Goal: Task Accomplishment & Management: Complete application form

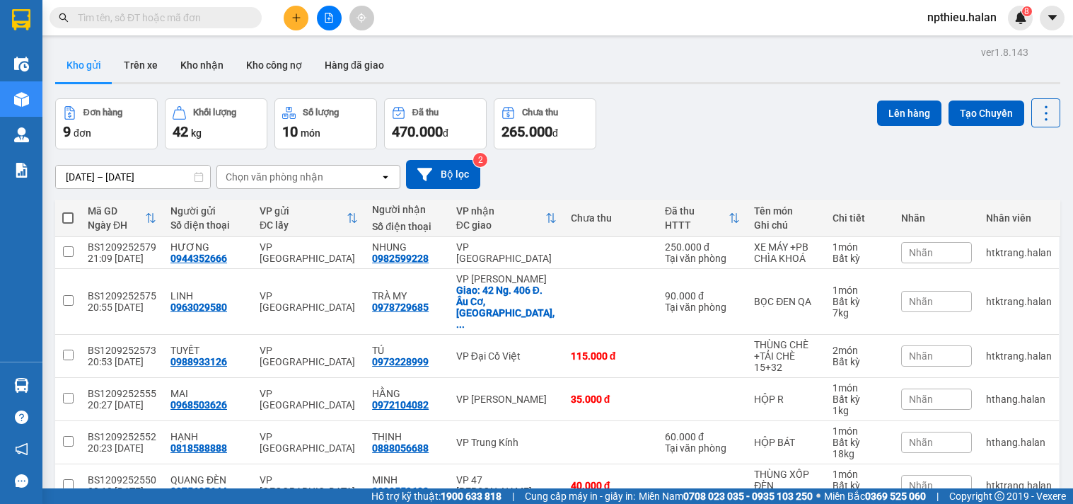
click at [215, 17] on input "text" at bounding box center [161, 18] width 167 height 16
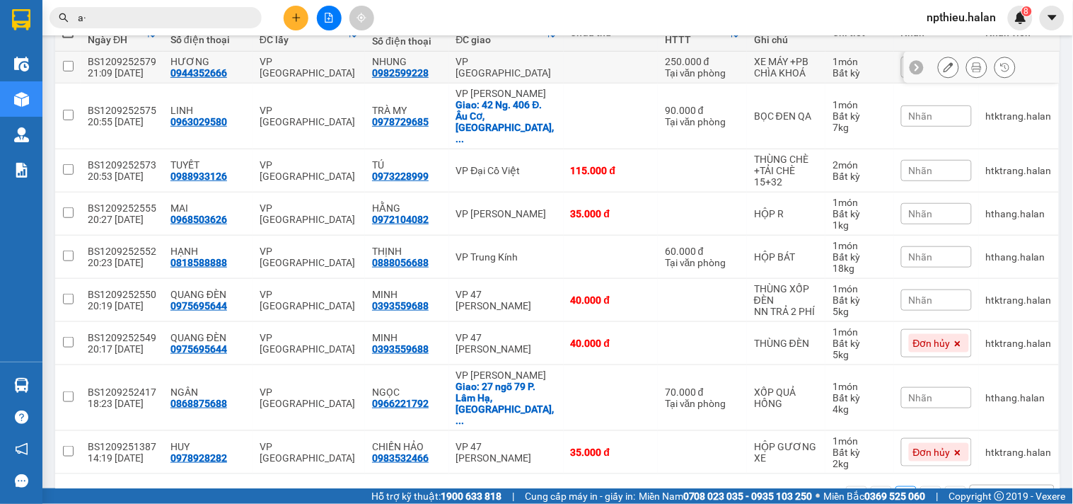
type input "a"
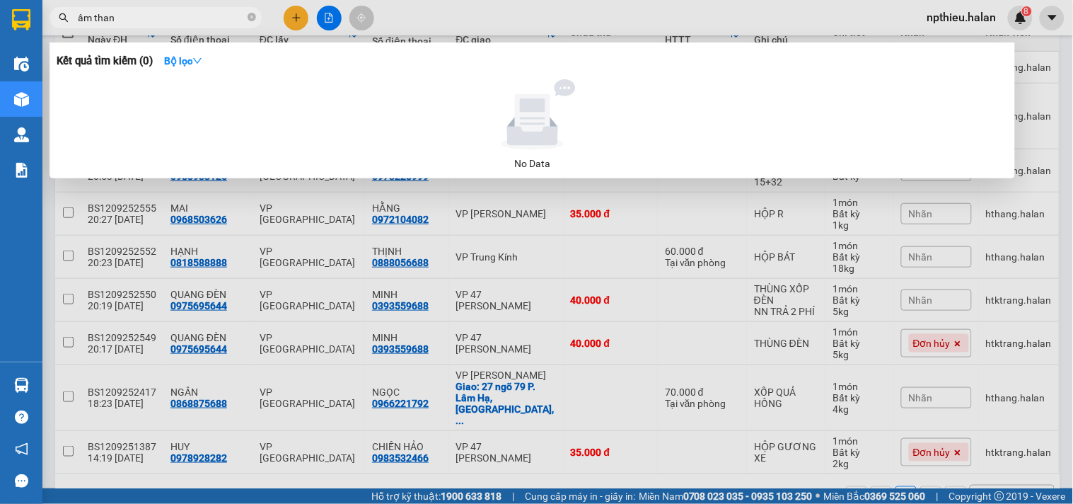
type input "âm thanh"
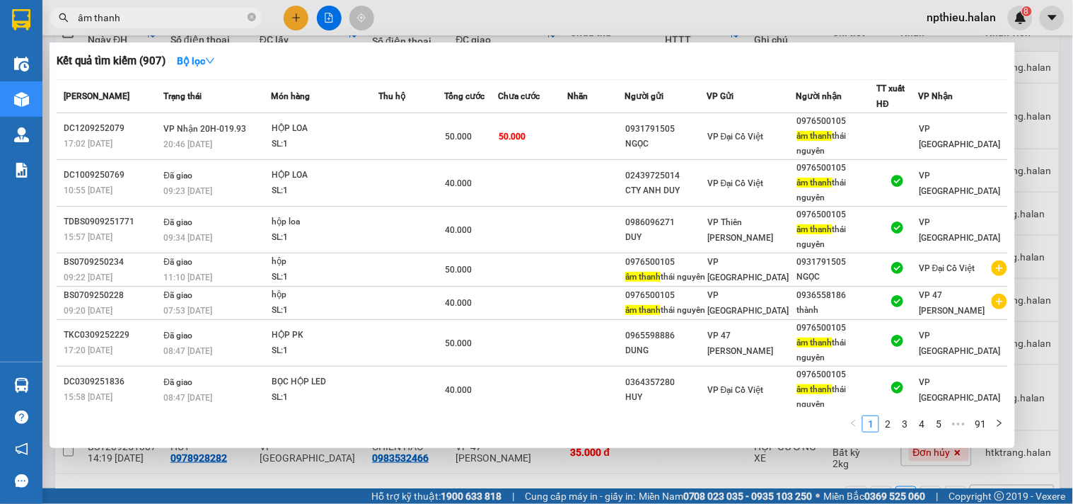
click at [250, 16] on icon "close-circle" at bounding box center [252, 17] width 8 height 8
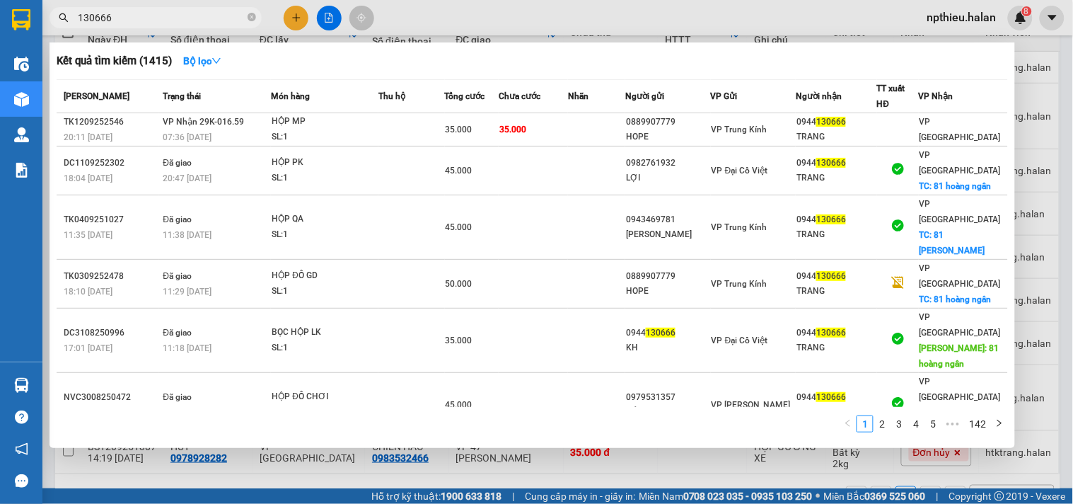
type input "130666"
drag, startPoint x: 1064, startPoint y: 69, endPoint x: 893, endPoint y: 130, distance: 181.6
click at [1063, 69] on div at bounding box center [536, 252] width 1073 height 504
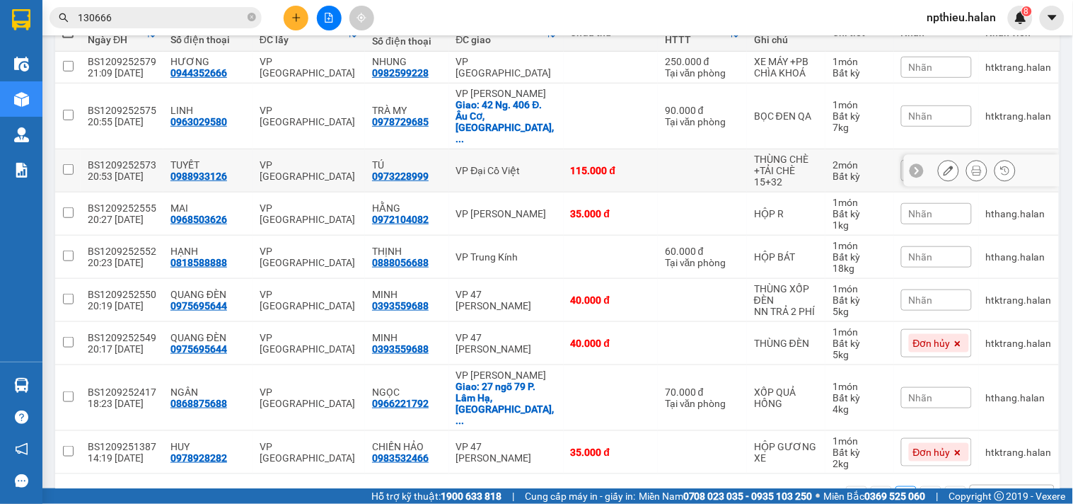
scroll to position [0, 0]
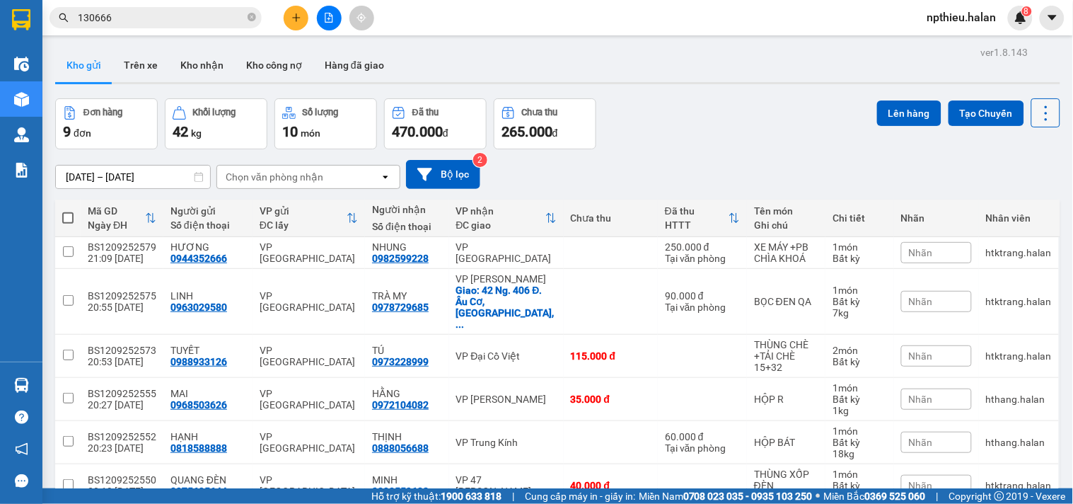
drag, startPoint x: 1038, startPoint y: 117, endPoint x: 1041, endPoint y: 123, distance: 7.3
click at [1041, 123] on button at bounding box center [1045, 112] width 29 height 29
click at [1031, 200] on span "Làm mới" at bounding box center [1013, 202] width 39 height 14
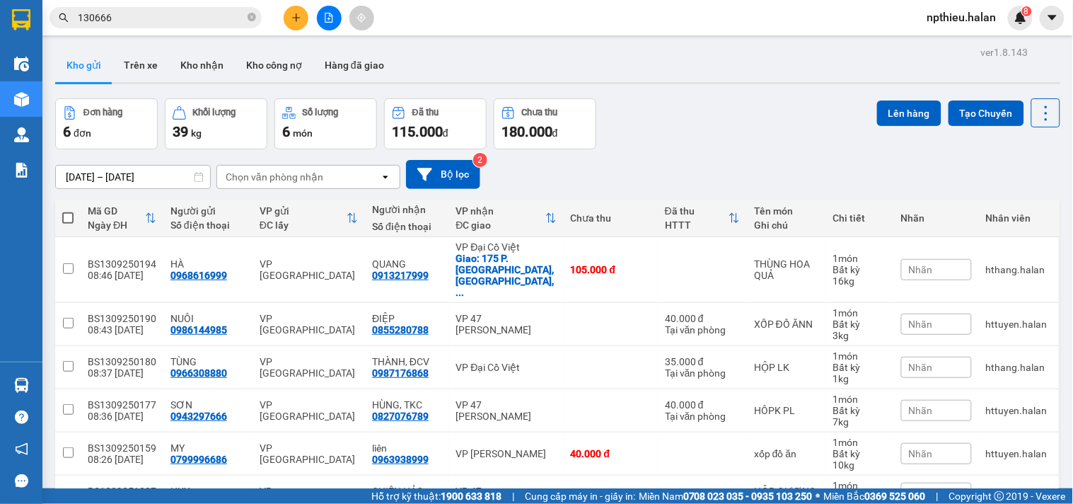
scroll to position [66, 0]
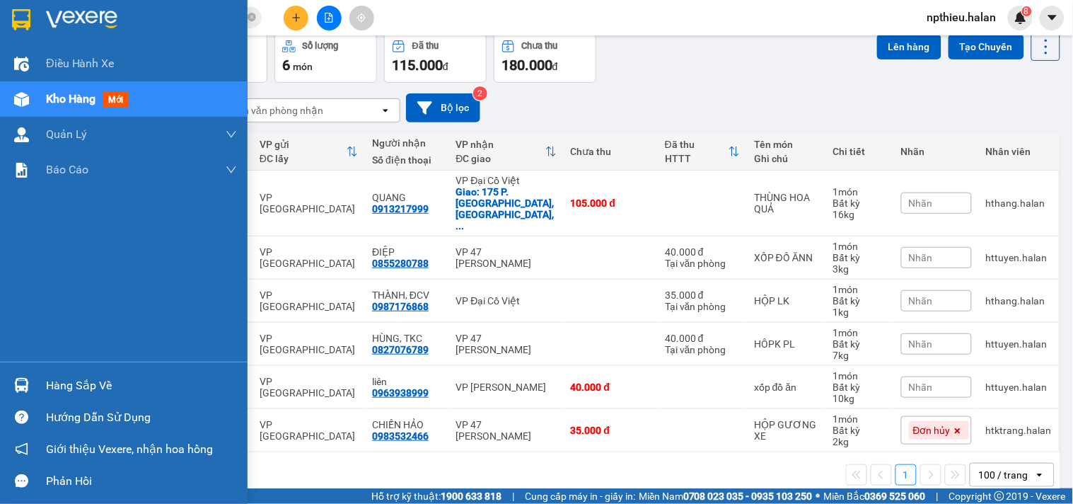
drag, startPoint x: 50, startPoint y: 371, endPoint x: 122, endPoint y: 357, distance: 73.5
click at [52, 371] on div "Hàng sắp về" at bounding box center [124, 385] width 248 height 32
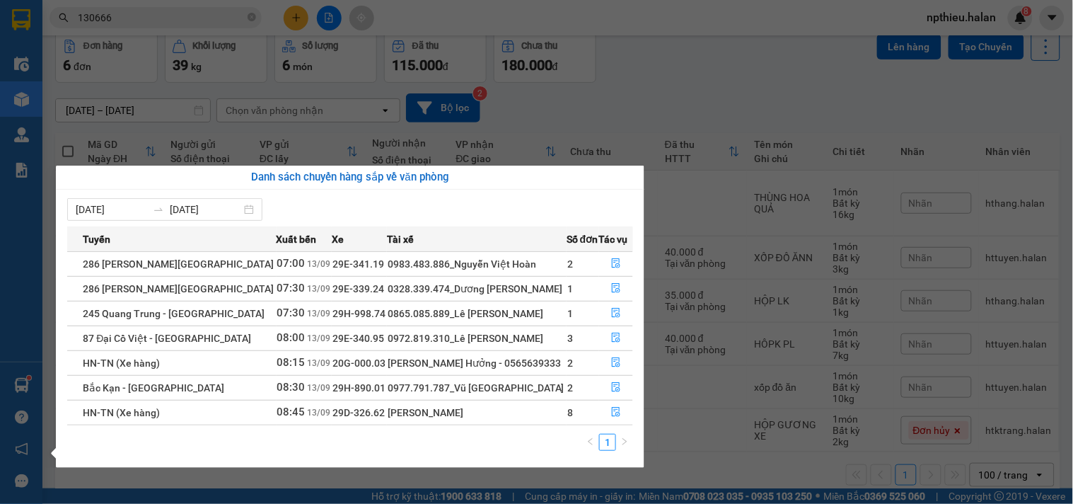
click at [683, 99] on section "Kết quả tìm kiếm ( 1415 ) Bộ lọc Mã ĐH Trạng thái Món hàng Thu hộ Tổng cước Chư…" at bounding box center [536, 252] width 1073 height 504
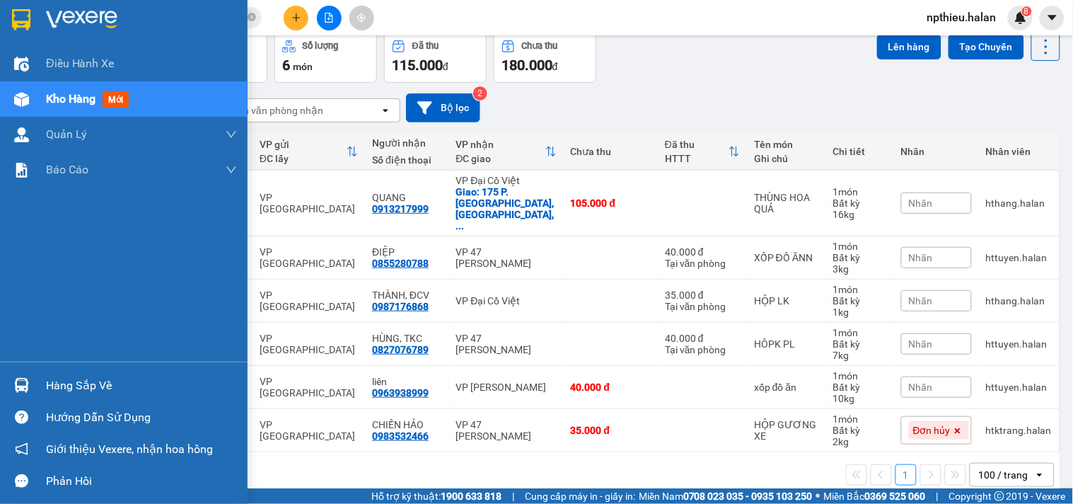
drag, startPoint x: 60, startPoint y: 378, endPoint x: 209, endPoint y: 333, distance: 155.3
click at [62, 376] on div "Hàng sắp về" at bounding box center [141, 385] width 191 height 21
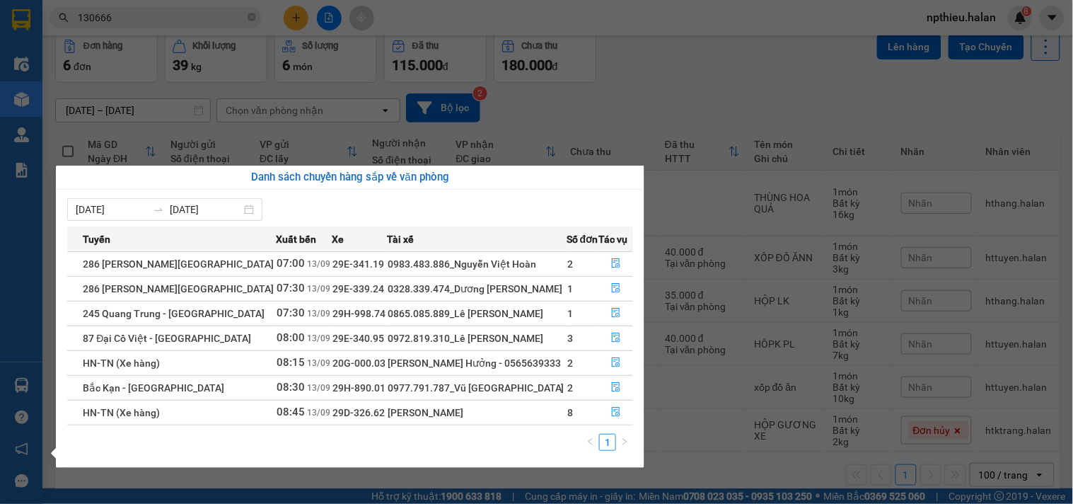
click at [648, 88] on section "Kết quả tìm kiếm ( 1415 ) Bộ lọc Mã ĐH Trạng thái Món hàng Thu hộ Tổng cước Chư…" at bounding box center [536, 252] width 1073 height 504
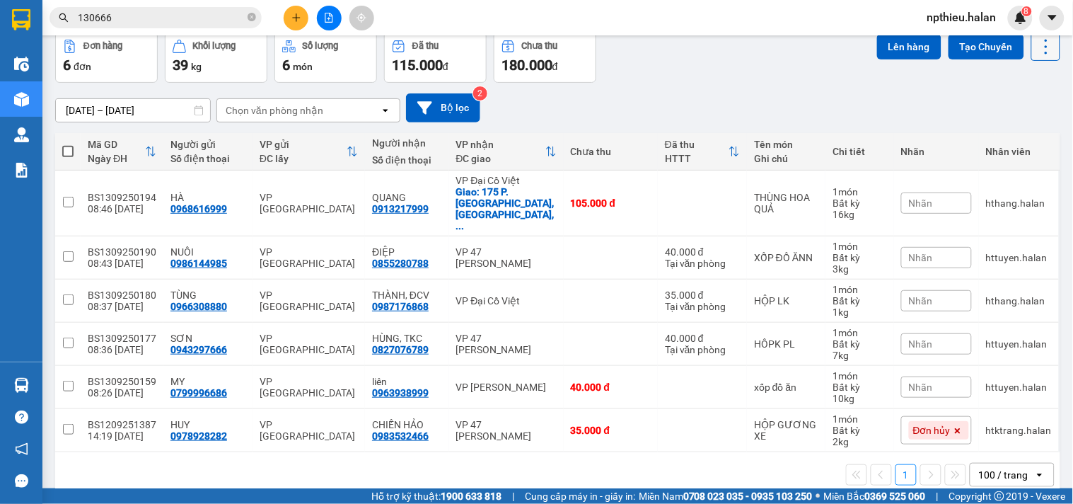
click at [1036, 52] on icon at bounding box center [1046, 47] width 20 height 20
click at [1012, 129] on span "Làm mới" at bounding box center [1013, 136] width 39 height 14
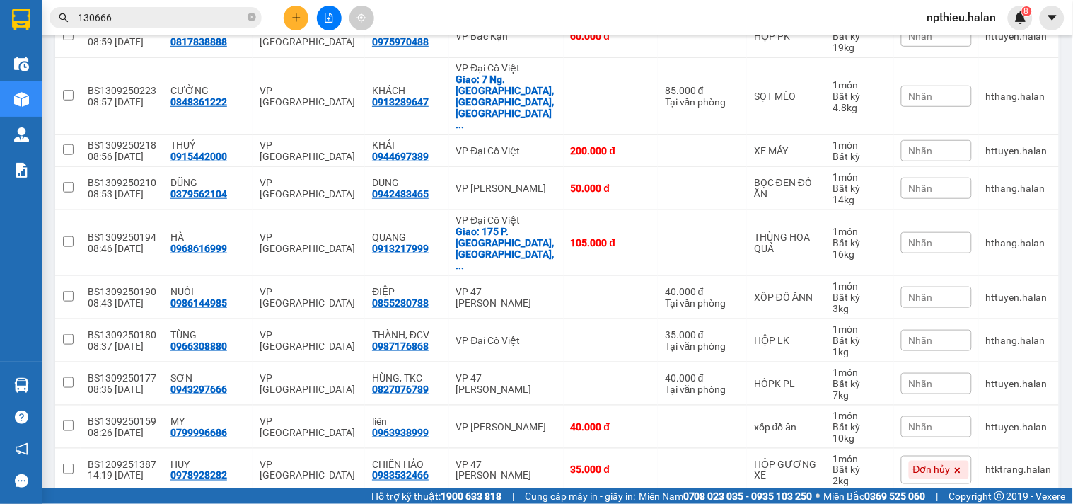
scroll to position [0, 0]
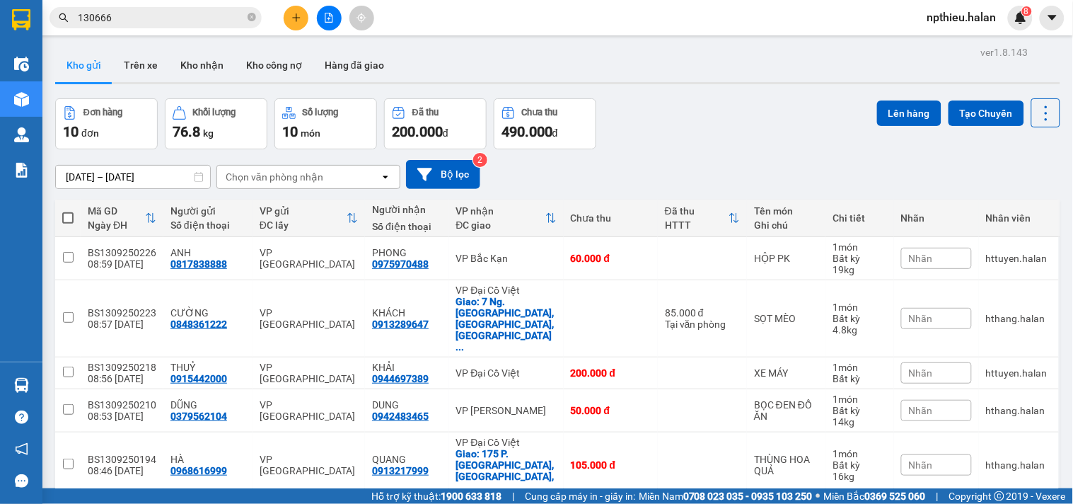
click at [278, 175] on div "Chọn văn phòng nhận" at bounding box center [275, 177] width 98 height 14
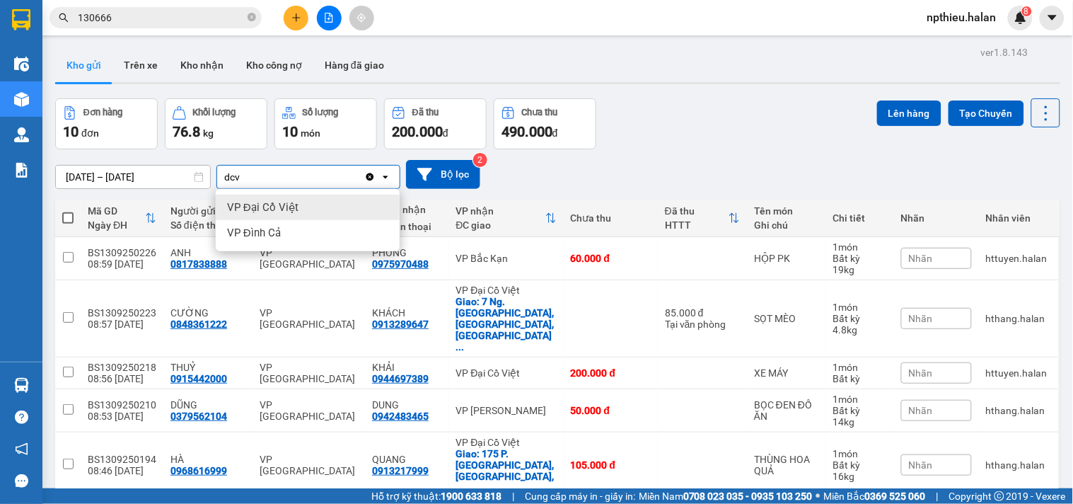
type input "dcv"
click at [269, 211] on span "VP Đại Cồ Việt" at bounding box center [262, 207] width 71 height 14
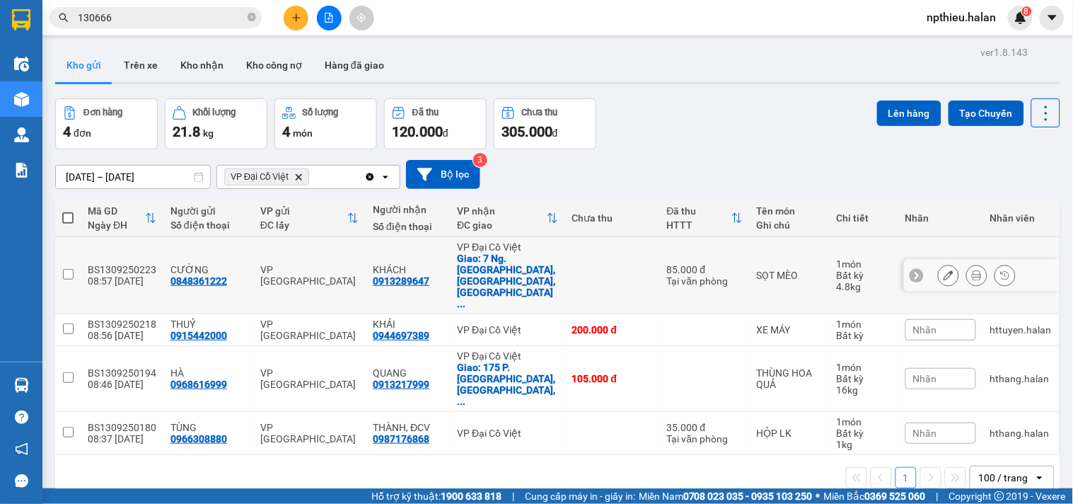
click at [598, 246] on td at bounding box center [612, 275] width 95 height 77
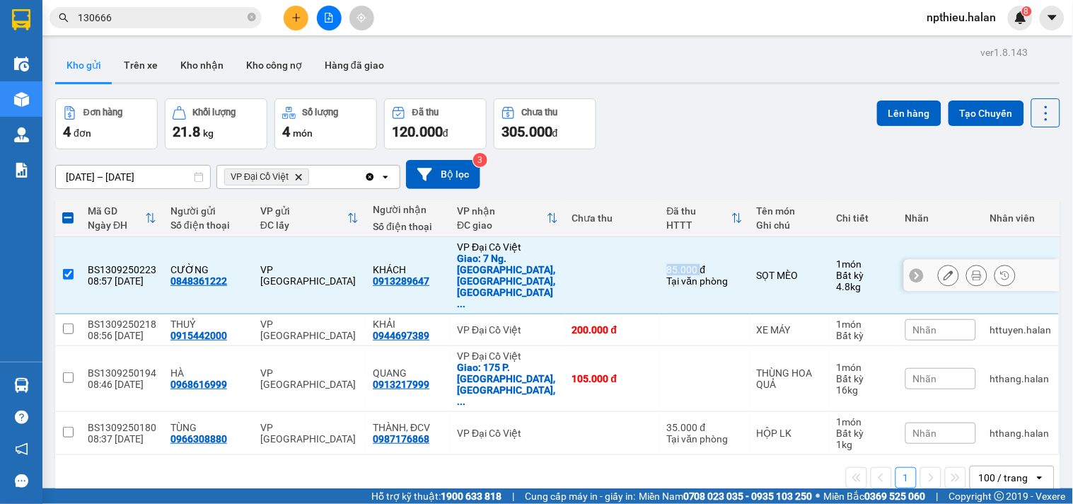
click at [598, 248] on td at bounding box center [612, 275] width 95 height 77
checkbox input "false"
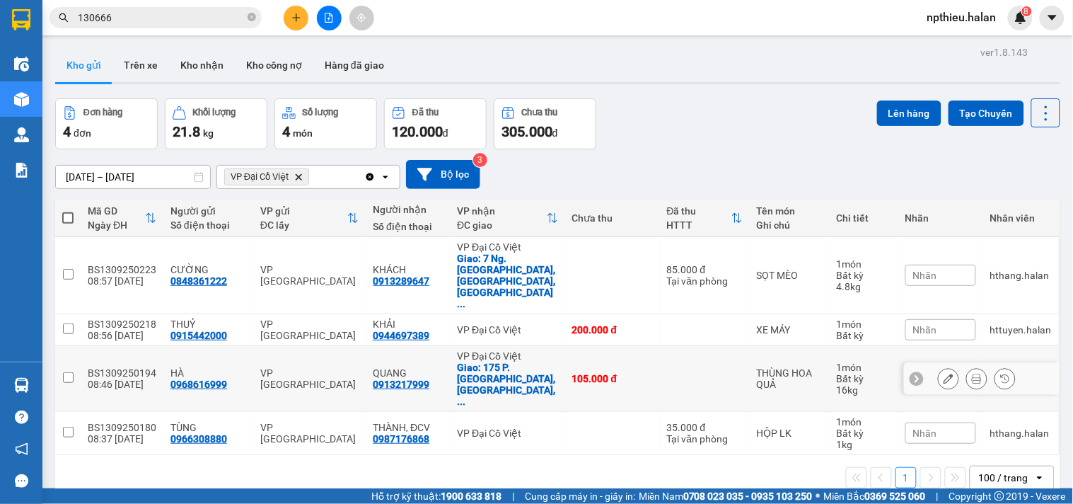
click at [613, 346] on td "105.000 đ" at bounding box center [612, 379] width 95 height 66
checkbox input "true"
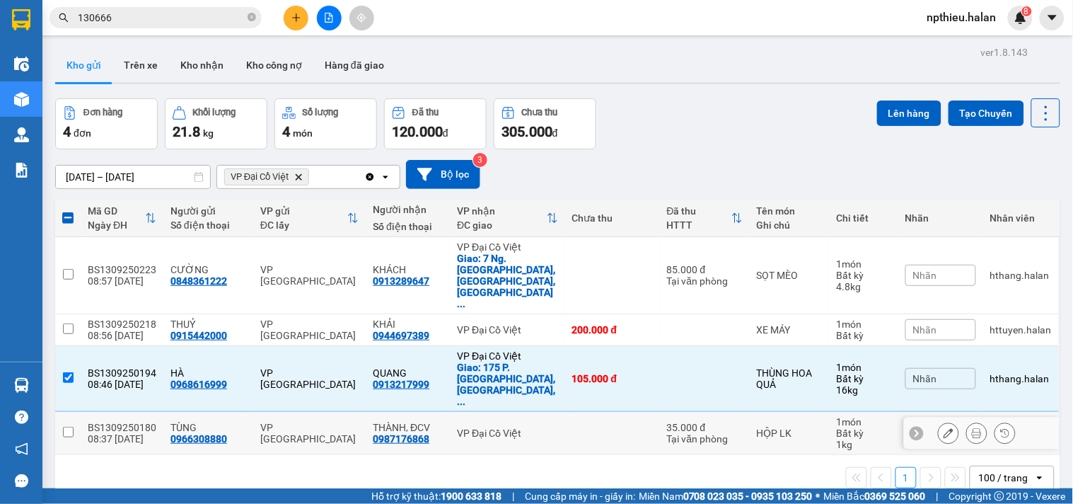
click at [565, 412] on td at bounding box center [612, 433] width 95 height 43
checkbox input "true"
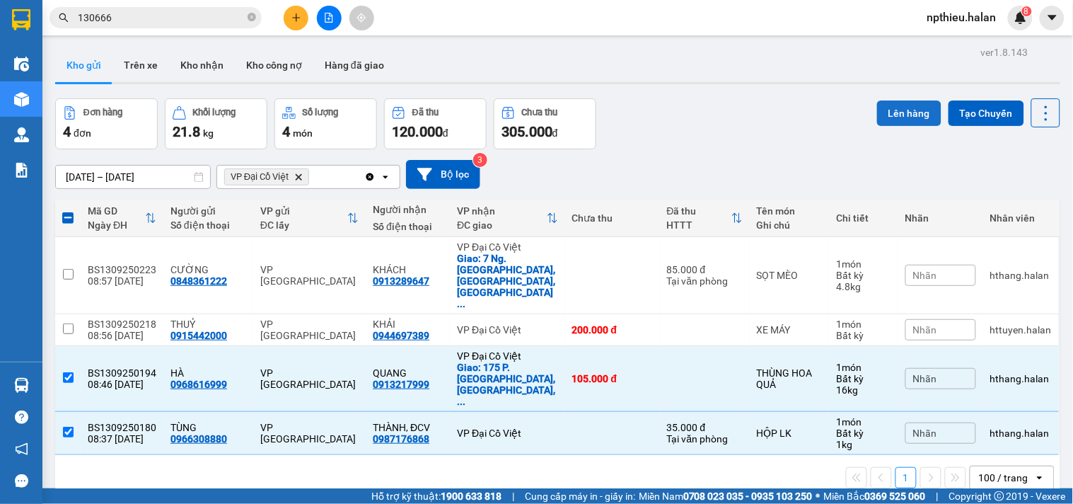
click at [877, 114] on button "Lên hàng" at bounding box center [909, 112] width 64 height 25
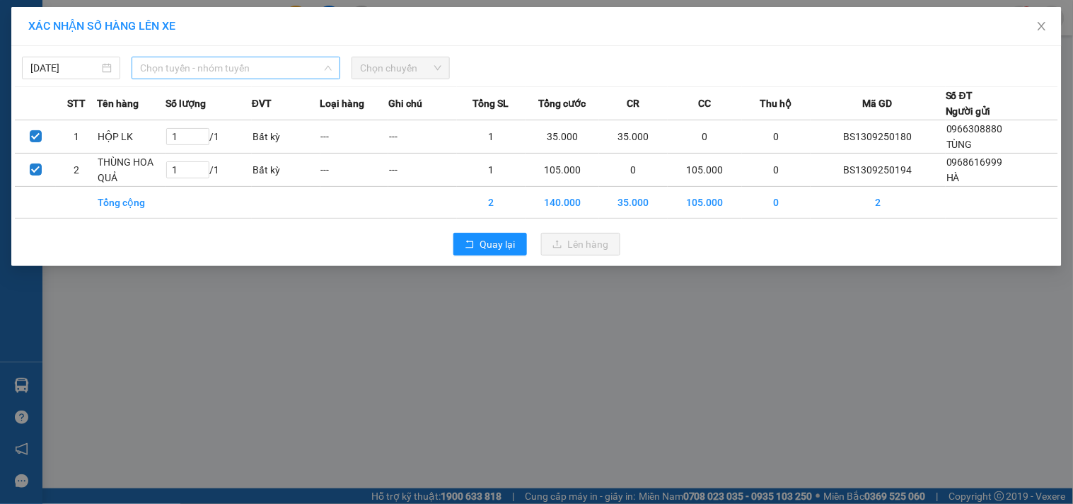
click at [216, 72] on span "Chọn tuyến - nhóm tuyến" at bounding box center [236, 67] width 192 height 21
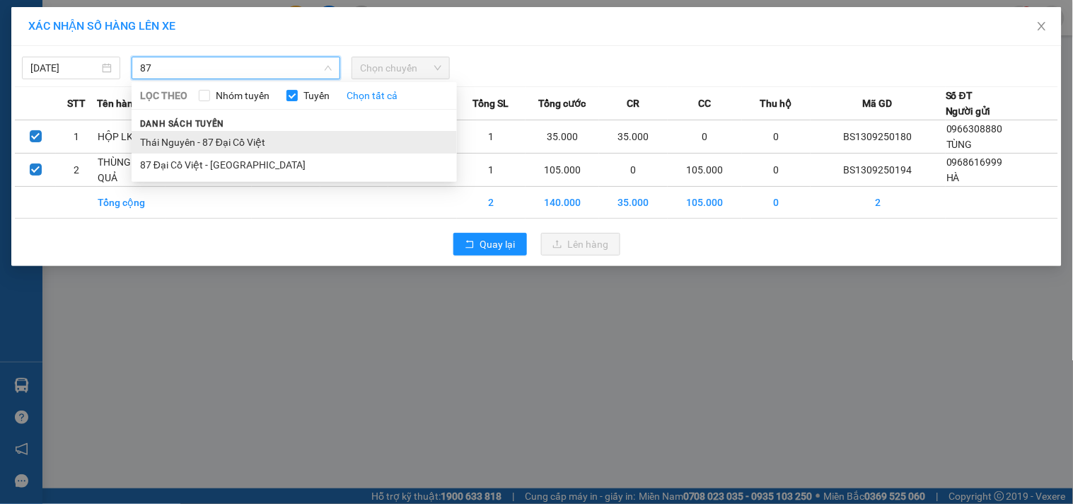
type input "87"
drag, startPoint x: 230, startPoint y: 142, endPoint x: 263, endPoint y: 128, distance: 36.1
click at [231, 141] on li "Thái Nguyên - 87 Đại Cồ Việt" at bounding box center [294, 142] width 325 height 23
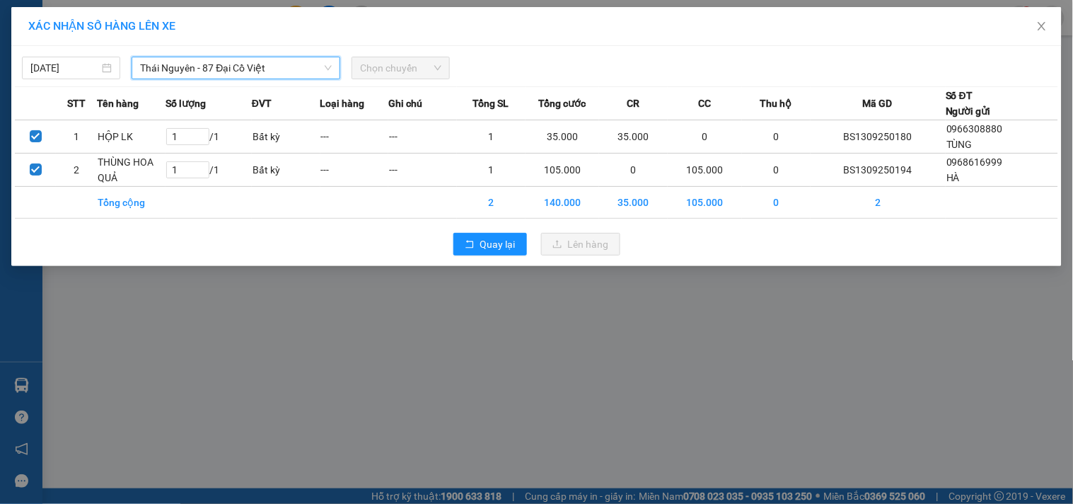
click at [402, 69] on span "Chọn chuyến" at bounding box center [400, 67] width 81 height 21
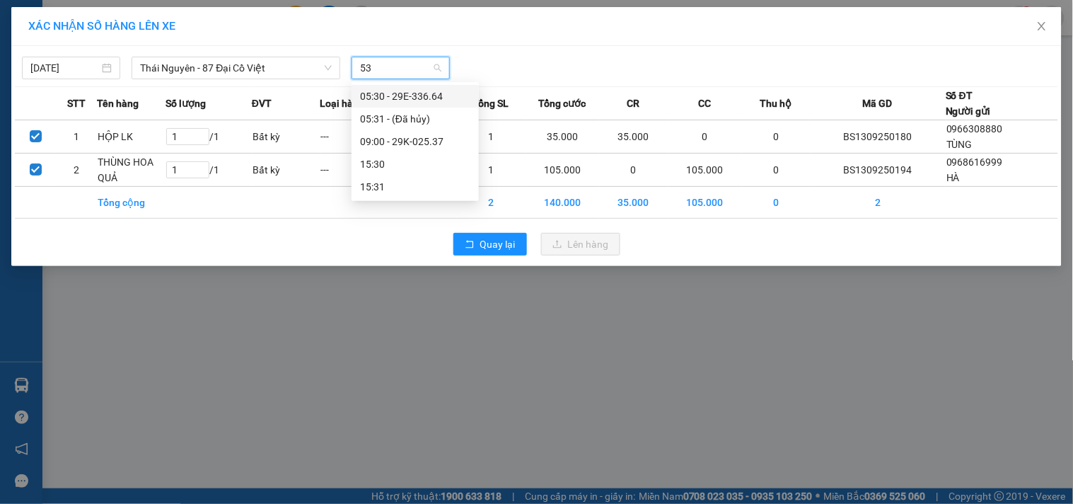
type input "537"
click at [393, 95] on div "09:00 - 29K-025.37" at bounding box center [415, 96] width 110 height 16
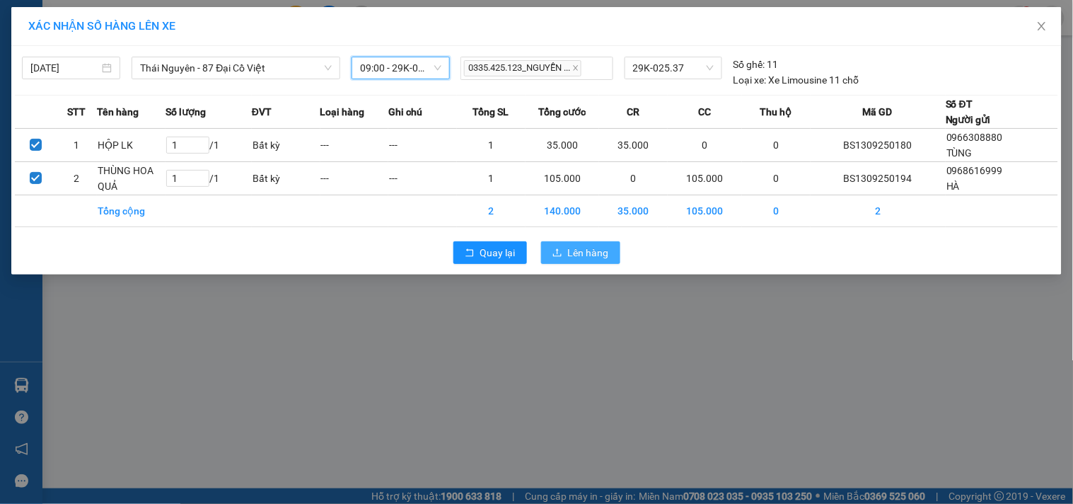
click at [580, 245] on span "Lên hàng" at bounding box center [588, 253] width 41 height 16
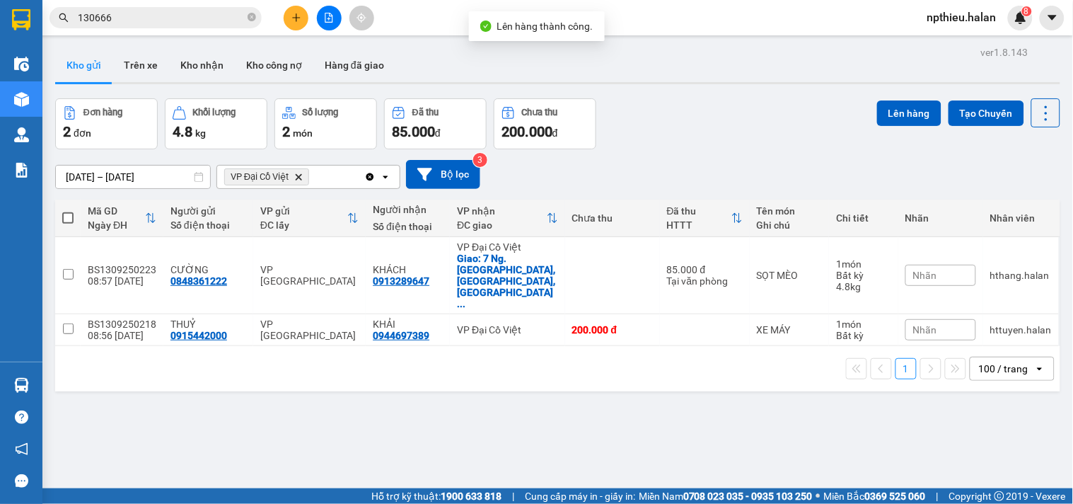
click at [197, 19] on input "130666" at bounding box center [161, 18] width 167 height 16
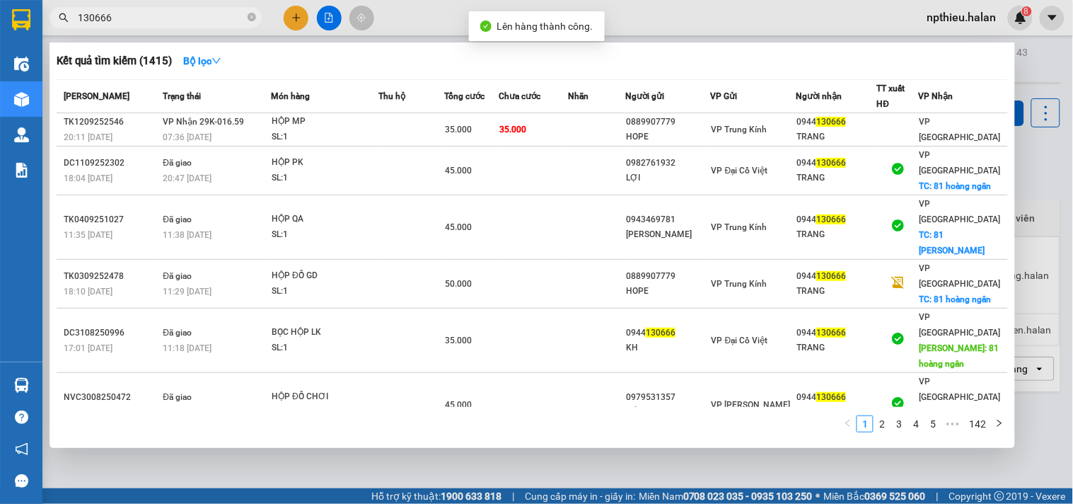
click at [197, 19] on input "130666" at bounding box center [161, 18] width 167 height 16
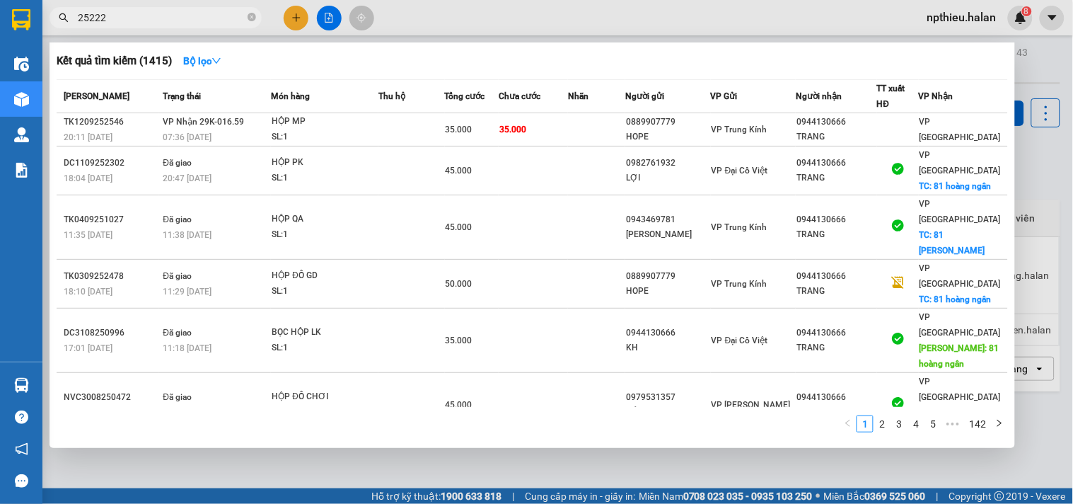
type input "252229"
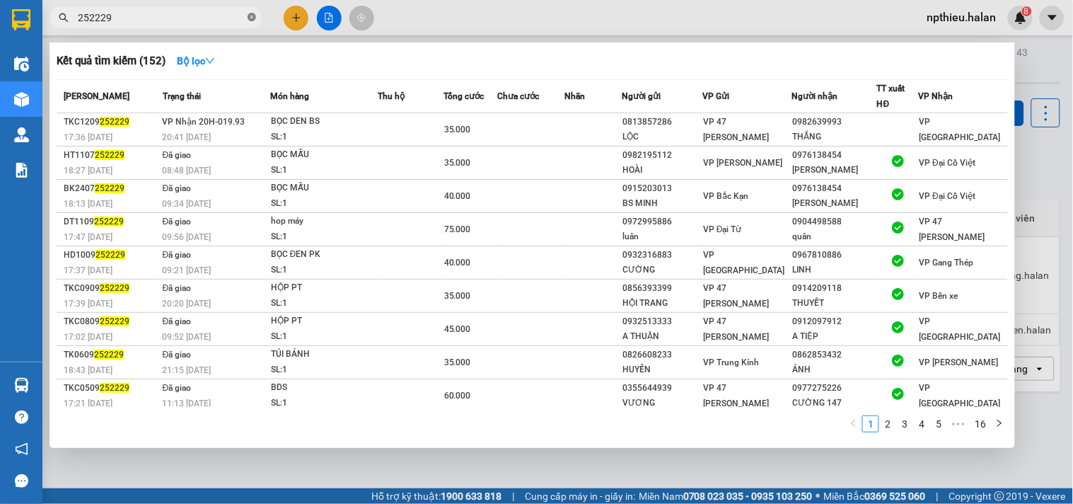
click at [252, 16] on icon "close-circle" at bounding box center [252, 17] width 8 height 8
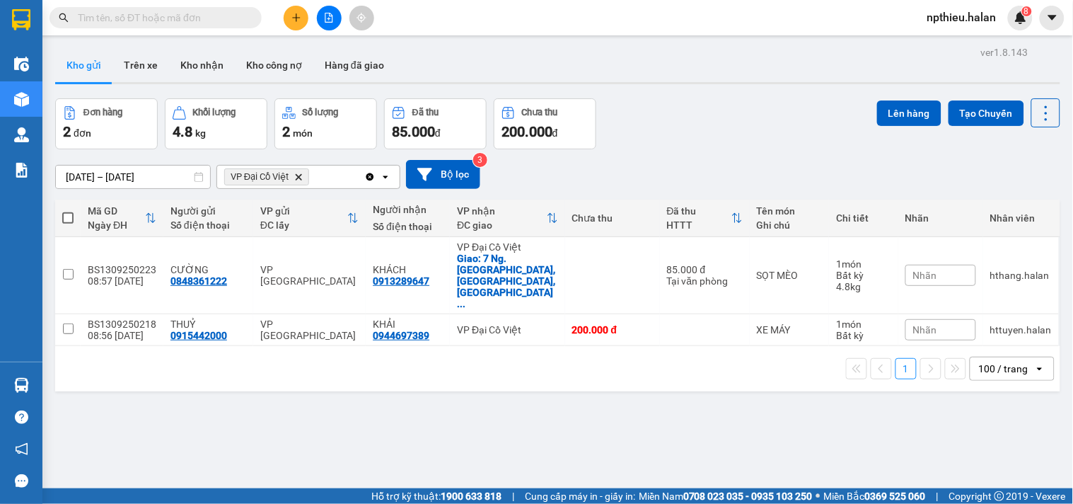
click at [218, 20] on input "text" at bounding box center [161, 18] width 167 height 16
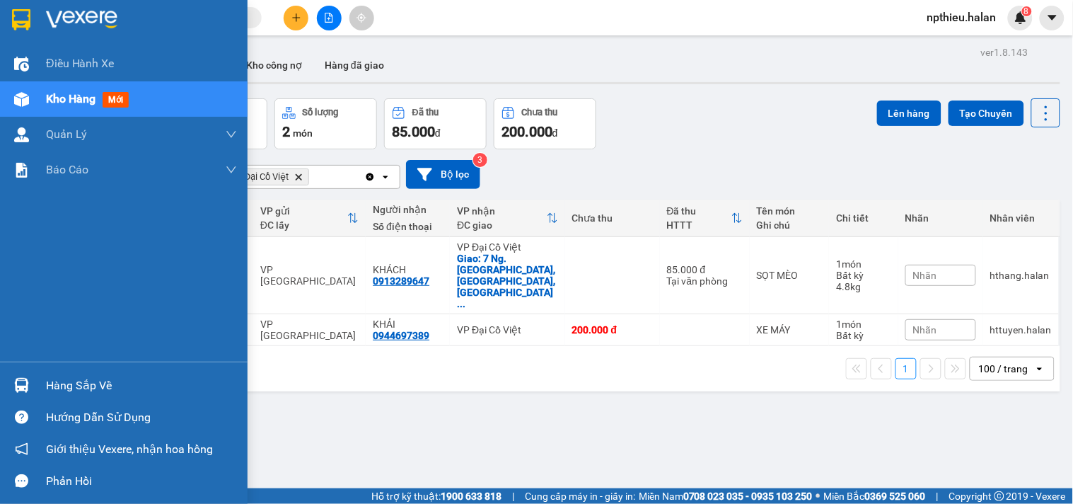
click at [98, 385] on div "Hàng sắp về" at bounding box center [141, 385] width 191 height 21
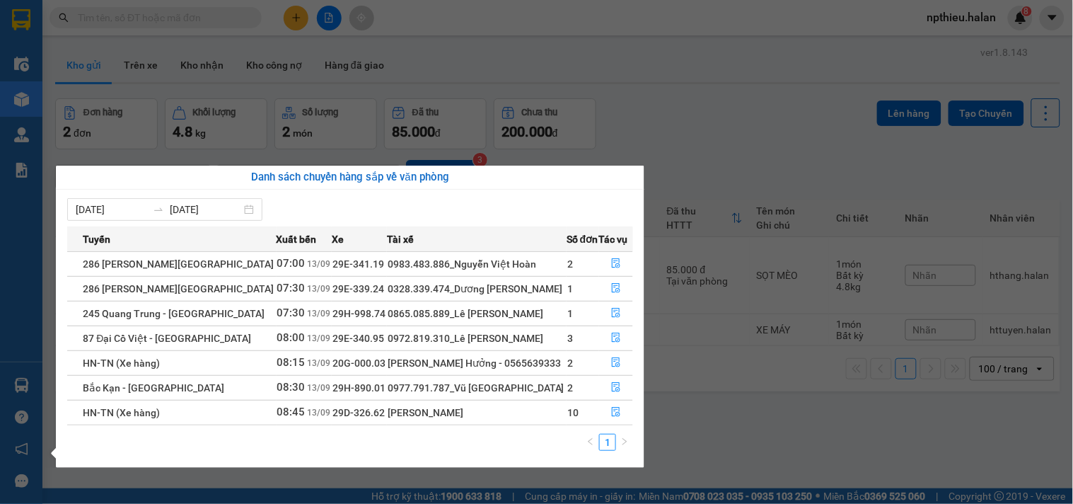
click at [142, 12] on section "Kết quả tìm kiếm ( 152 ) Bộ lọc Mã ĐH Trạng thái Món hàng Thu hộ Tổng cước Chưa…" at bounding box center [536, 252] width 1073 height 504
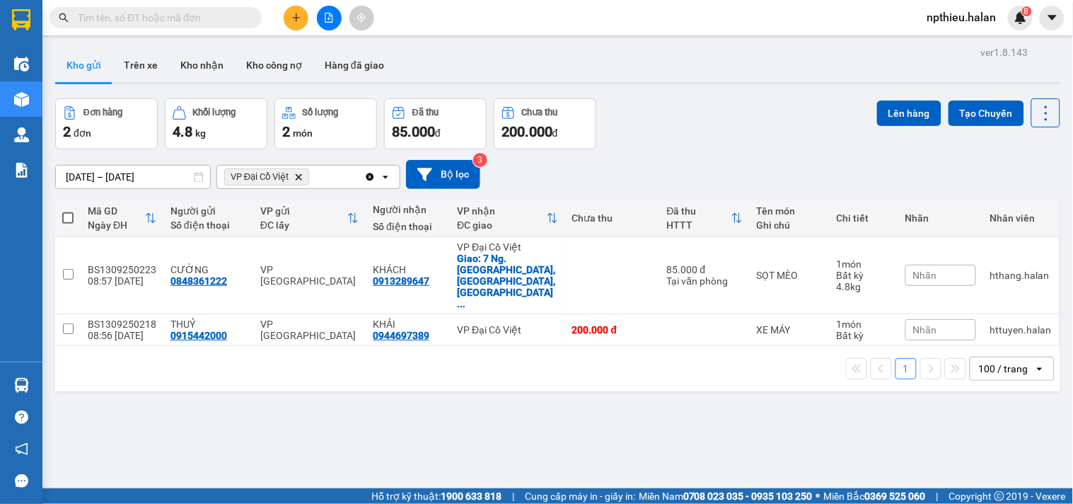
click at [142, 12] on input "text" at bounding box center [161, 18] width 167 height 16
type input "2"
click at [297, 17] on icon "plus" at bounding box center [296, 17] width 8 height 1
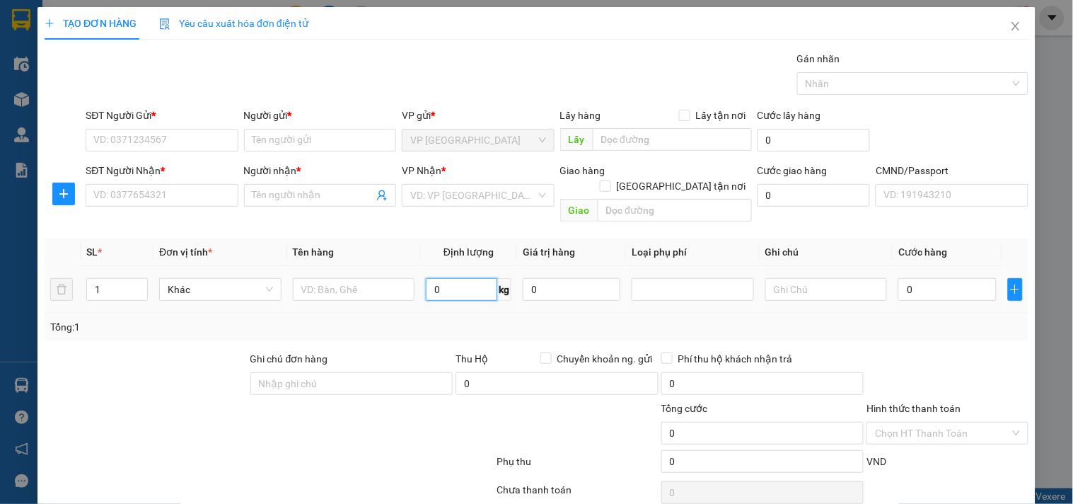
click at [446, 278] on input "0" at bounding box center [461, 289] width 71 height 23
type input "3"
click at [324, 278] on input "text" at bounding box center [354, 289] width 122 height 23
type input "h"
type input "HÔP CHÈ"
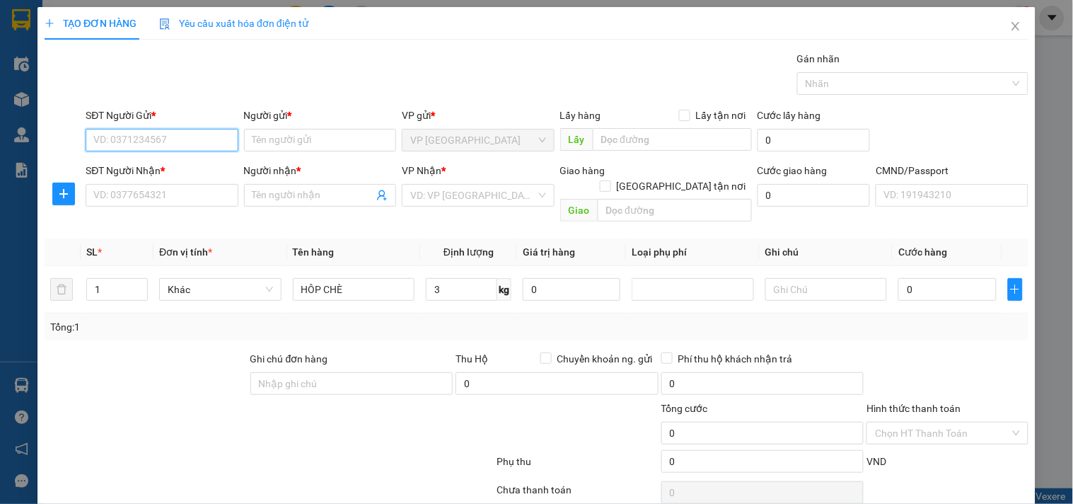
click at [197, 136] on input "SĐT Người Gửi *" at bounding box center [162, 140] width 152 height 23
type input "0973054000"
click at [186, 164] on div "0973054000 - NGUYỆT" at bounding box center [160, 169] width 134 height 16
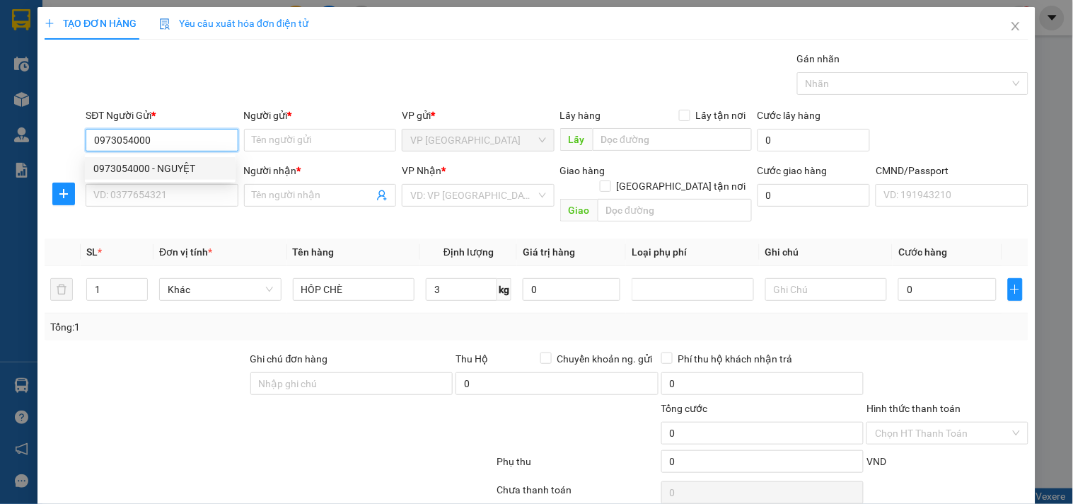
type input "NGUYỆT"
type input "0973054000"
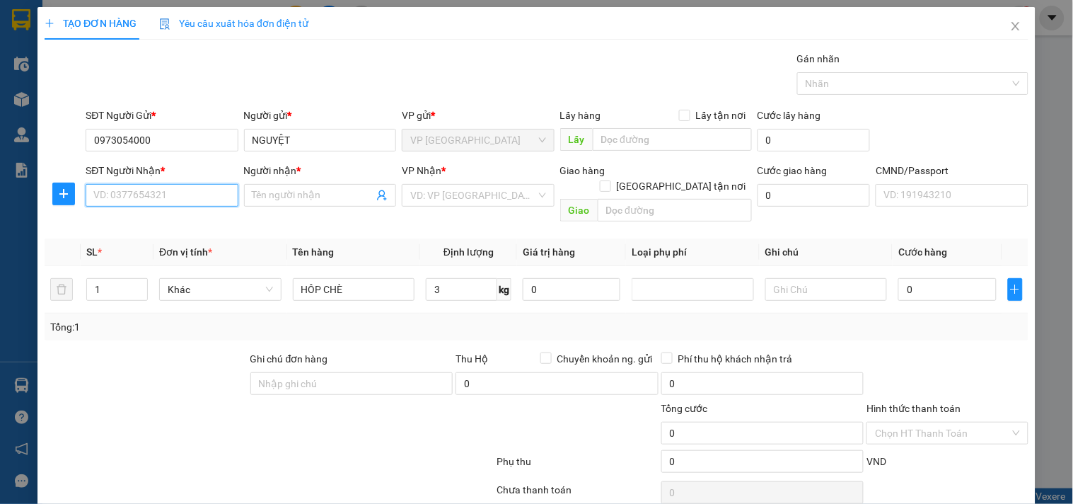
click at [198, 202] on input "SĐT Người Nhận *" at bounding box center [162, 195] width 152 height 23
type input "0904610022"
click at [170, 224] on div "0904610022 - NGHĨA" at bounding box center [160, 224] width 134 height 16
type input "NGHĨA"
type input "0904610022"
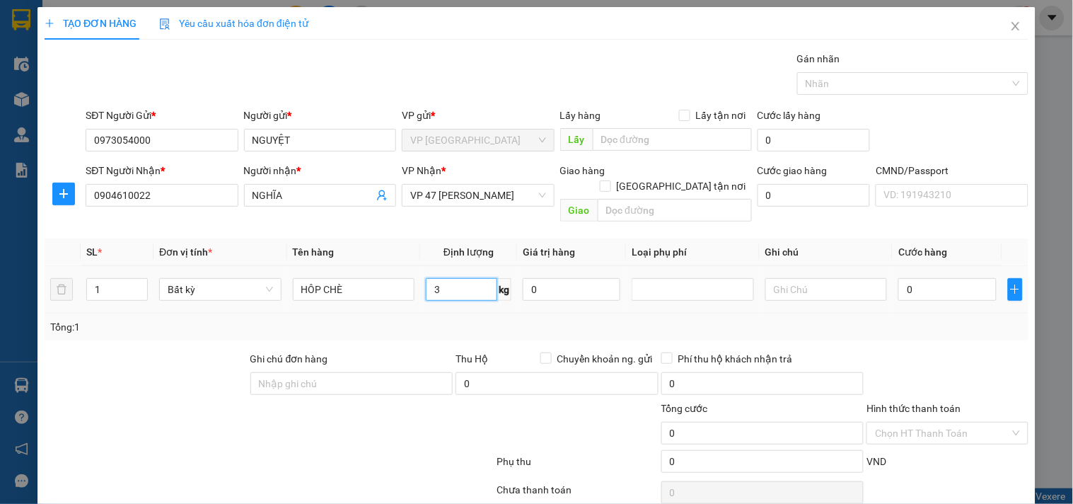
click at [443, 278] on input "3" at bounding box center [461, 289] width 71 height 23
type input "40.000"
click at [908, 325] on div "Transit Pickup Surcharge Ids Transit Deliver Surcharge Ids Transit Deliver Surc…" at bounding box center [537, 295] width 984 height 489
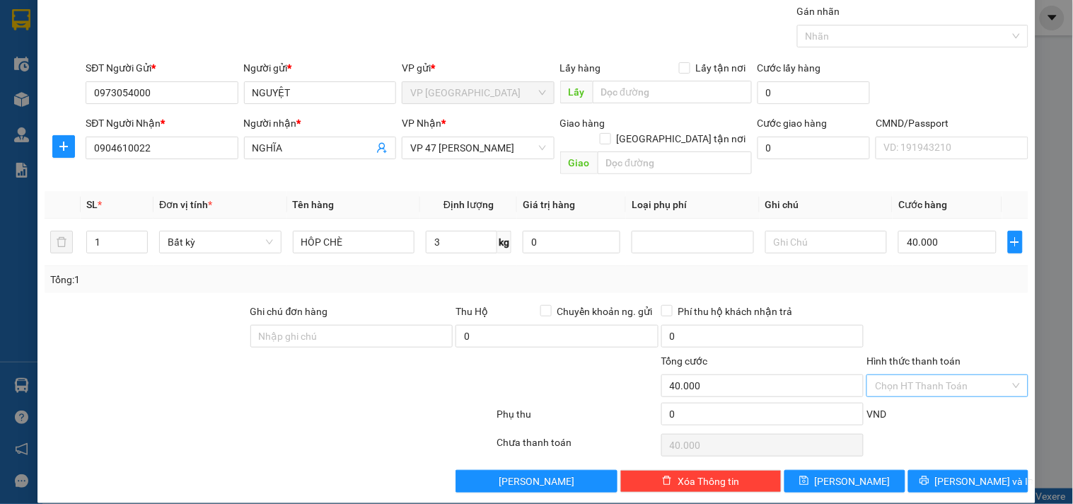
click at [936, 375] on input "Hình thức thanh toán" at bounding box center [942, 385] width 134 height 21
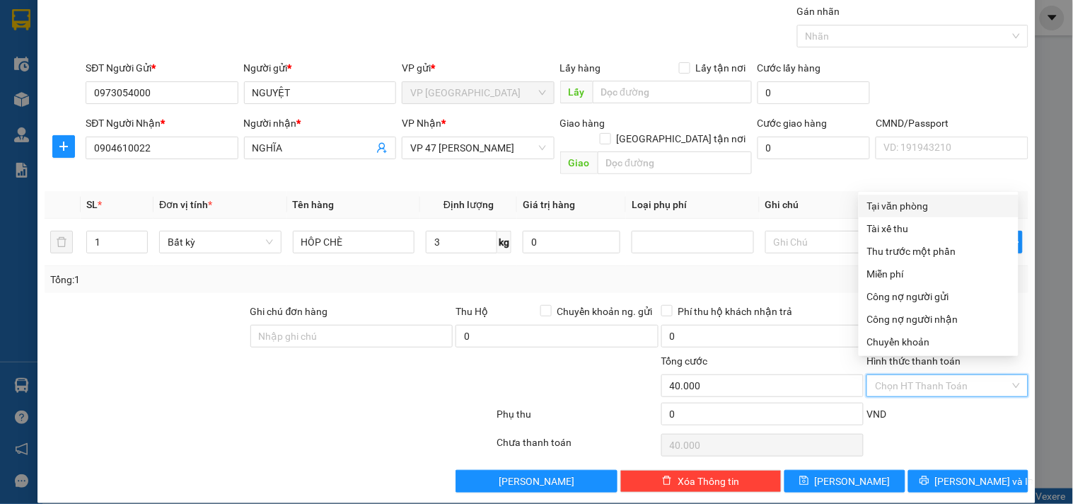
click at [901, 204] on div "Tại văn phòng" at bounding box center [938, 206] width 143 height 16
type input "0"
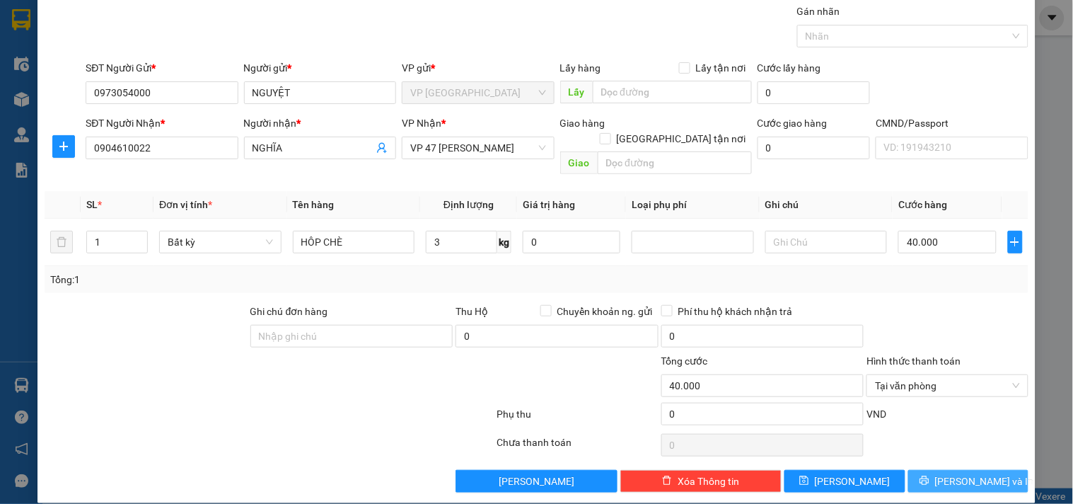
click at [948, 470] on button "[PERSON_NAME] và In" at bounding box center [968, 481] width 120 height 23
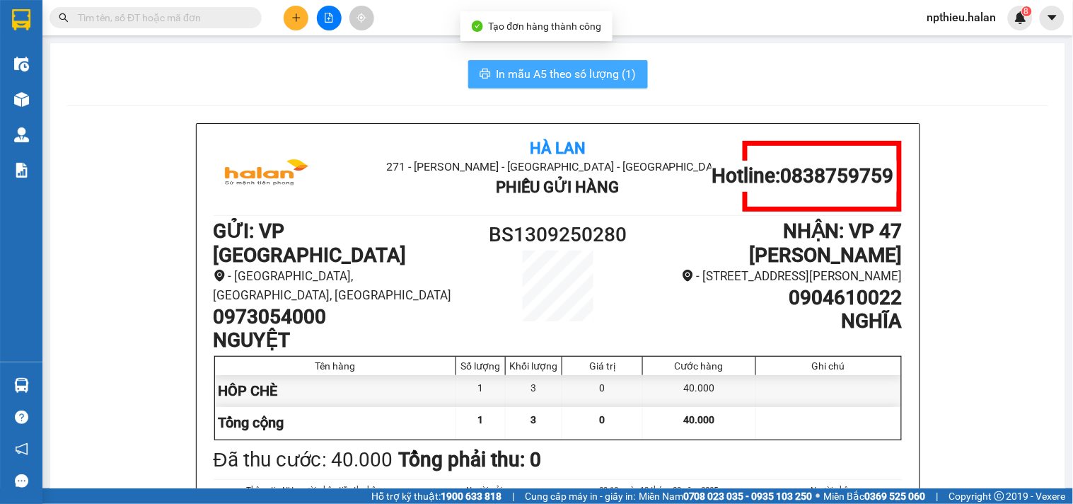
click at [605, 76] on span "In mẫu A5 theo số lượng (1)" at bounding box center [567, 74] width 140 height 18
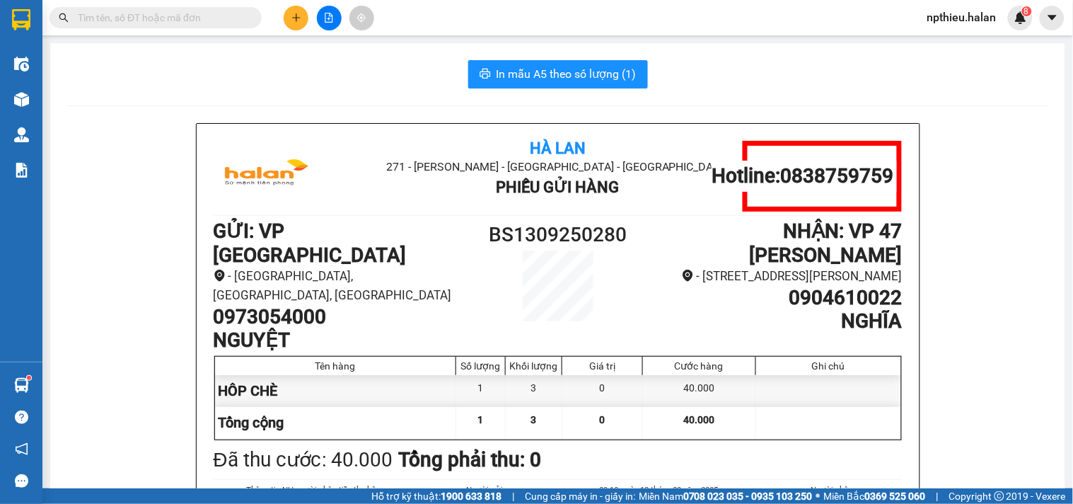
click at [154, 20] on input "text" at bounding box center [161, 18] width 167 height 16
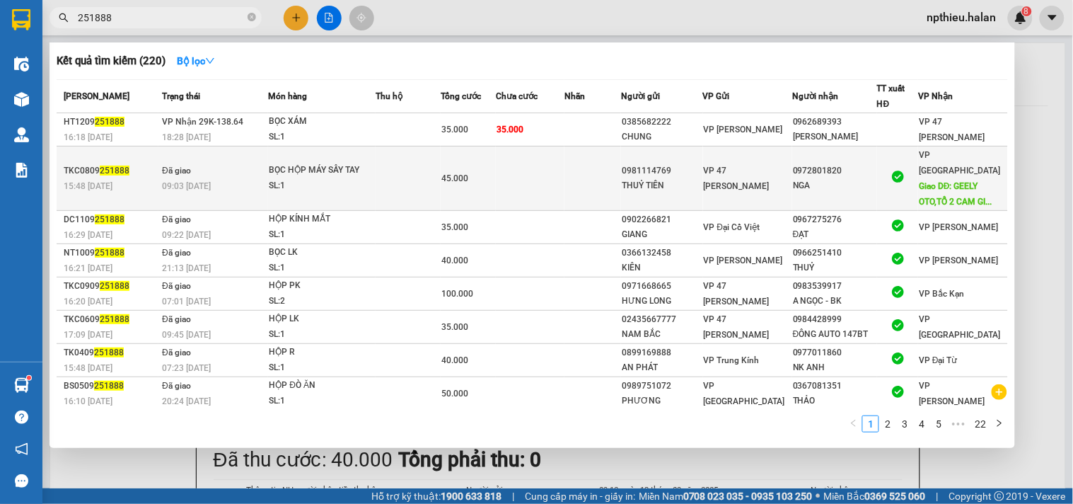
type input "251888"
click at [308, 170] on div "BỌC HỘP MÁY SẤY TAY" at bounding box center [322, 171] width 106 height 16
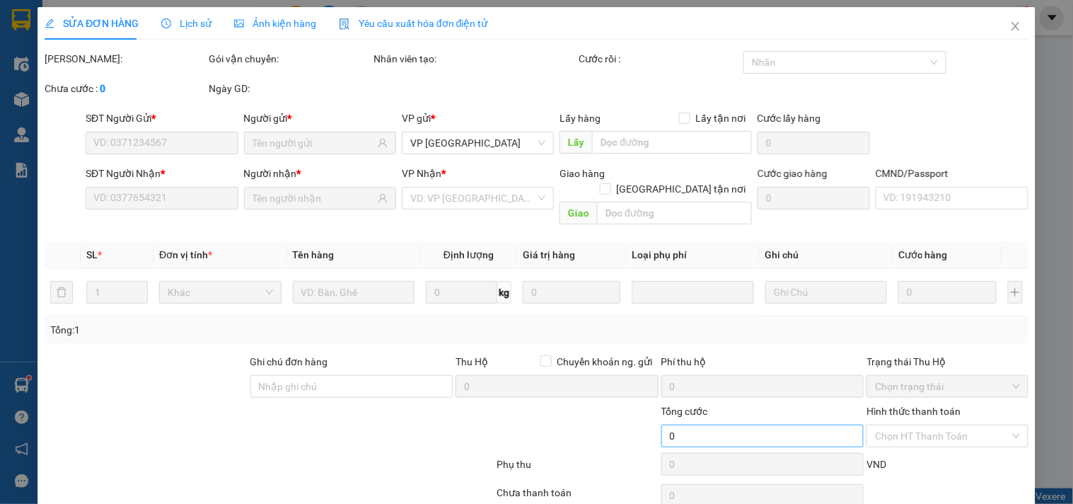
type input "0981114769"
type input "THUỶ TIÊN"
type input "0972801820"
type input "NGA"
type input "GEELY OTO,TỔ 2 CAM GIÁ"
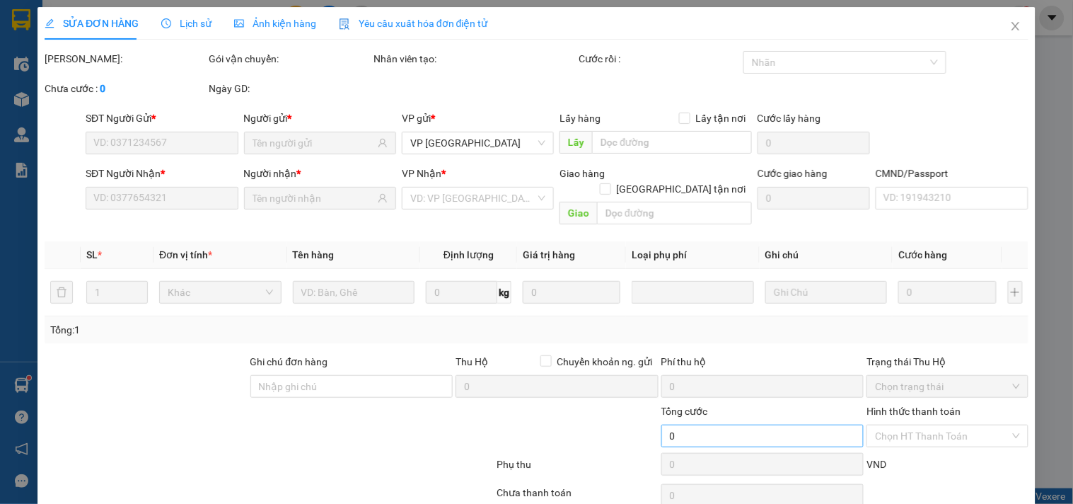
type input "k ship"
type input "45.000"
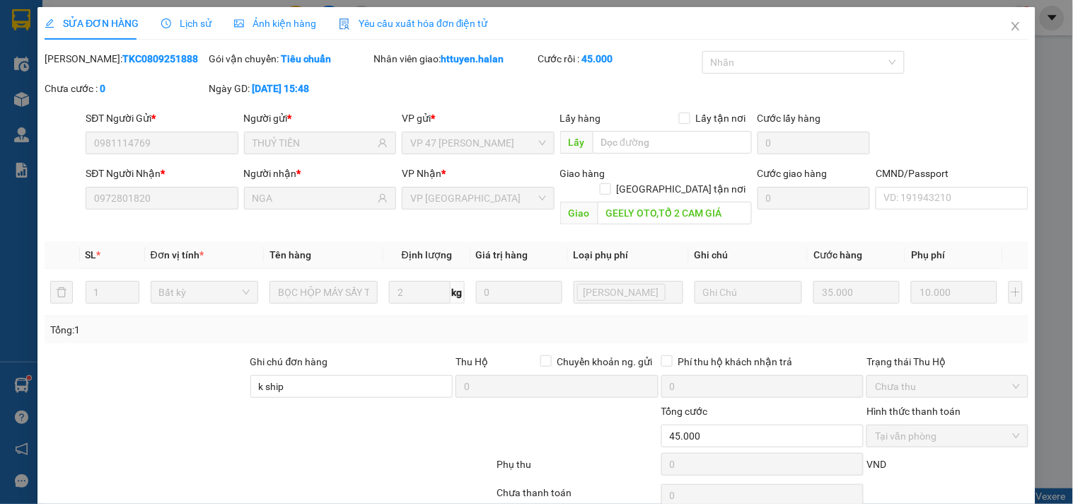
scroll to position [51, 0]
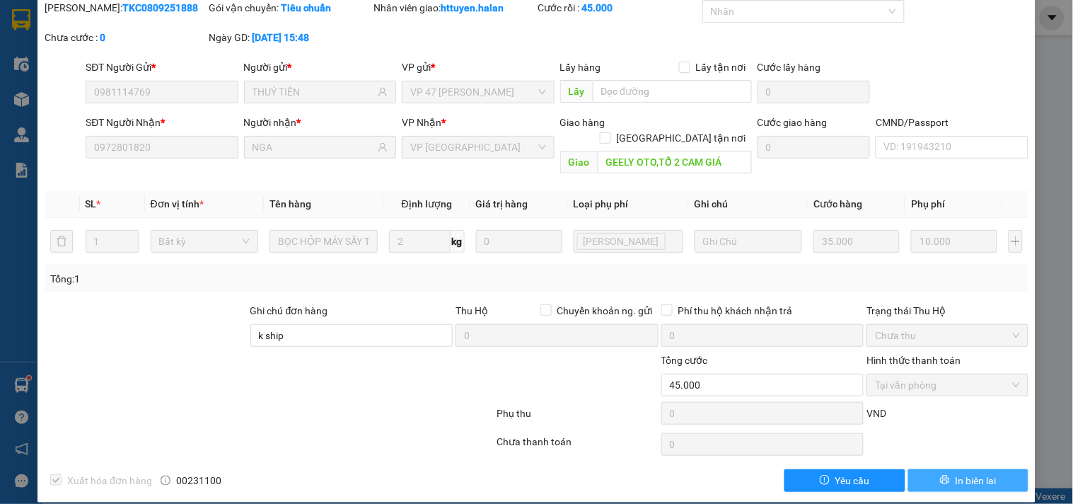
click at [959, 472] on span "In biên lai" at bounding box center [976, 480] width 41 height 16
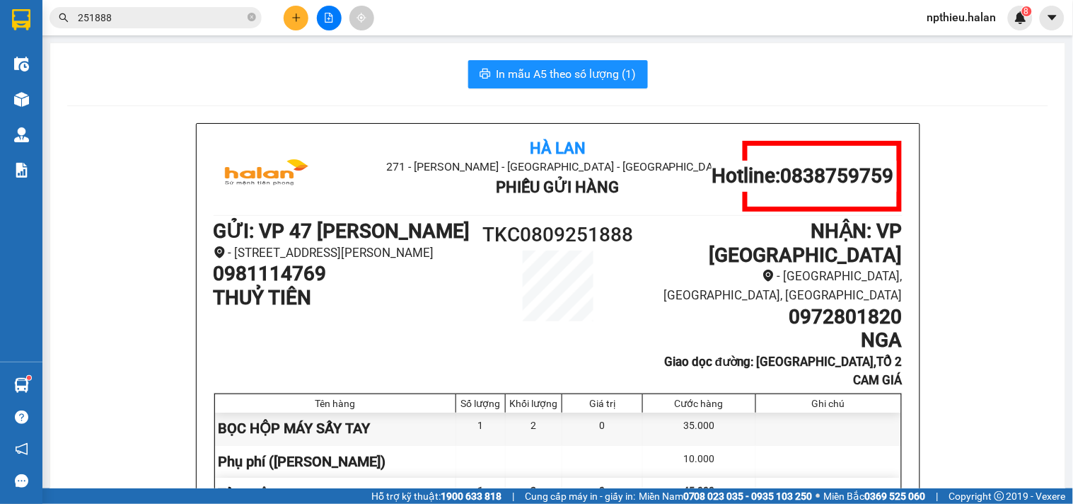
scroll to position [79, 0]
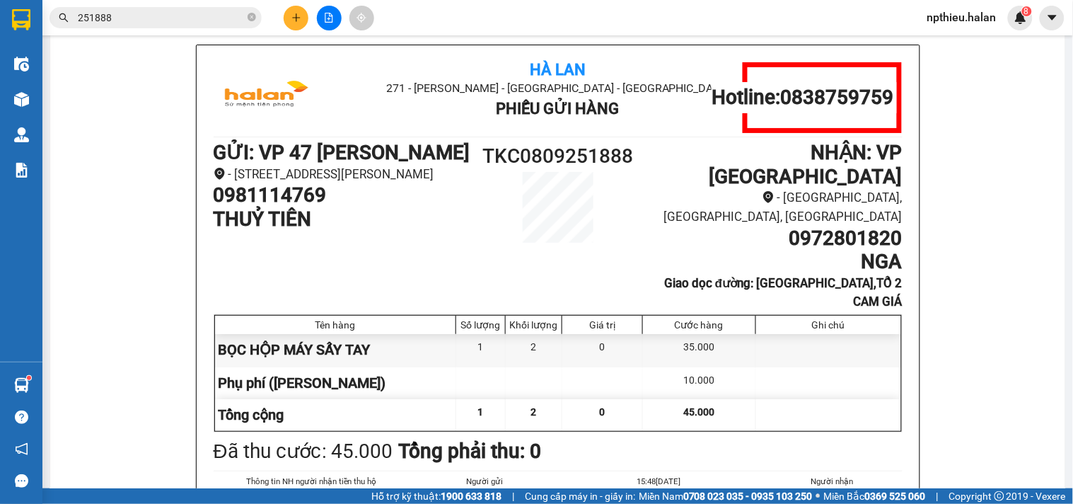
click at [129, 13] on input "251888" at bounding box center [161, 18] width 167 height 16
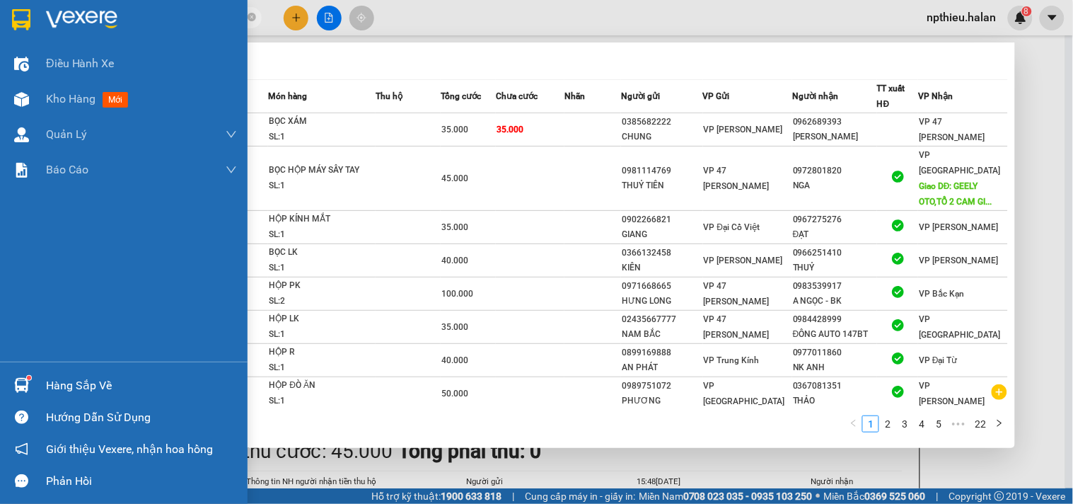
click at [64, 383] on div "Hàng sắp về" at bounding box center [141, 385] width 191 height 21
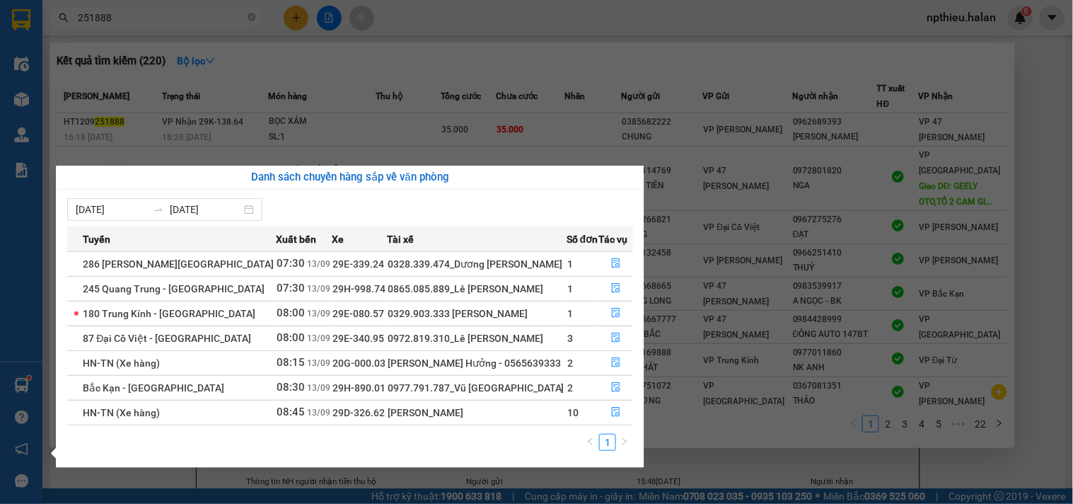
click at [301, 20] on section "Kết quả tìm kiếm ( 220 ) Bộ lọc Mã ĐH Trạng thái Món hàng Thu hộ Tổng cước Chưa…" at bounding box center [536, 252] width 1073 height 504
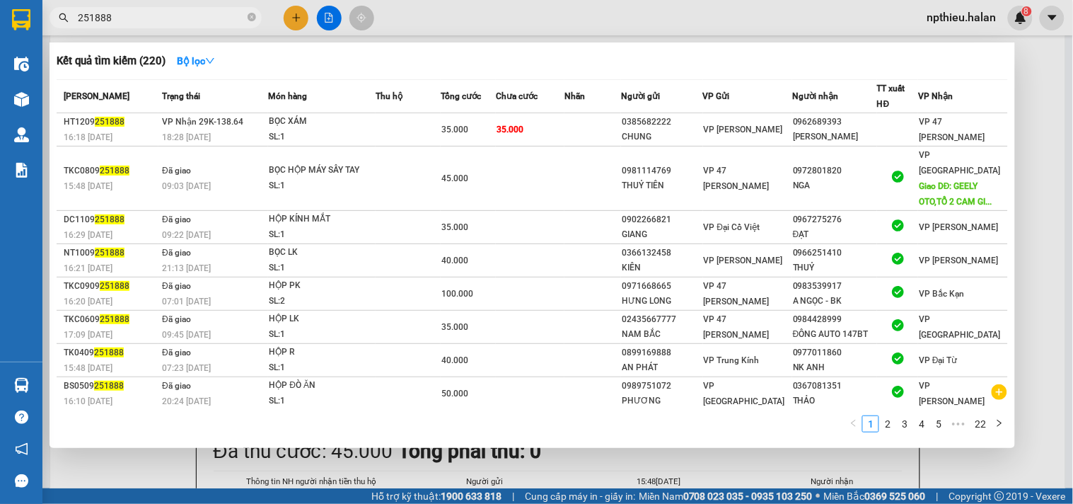
click at [301, 20] on div at bounding box center [536, 252] width 1073 height 504
click at [301, 20] on button at bounding box center [296, 18] width 25 height 25
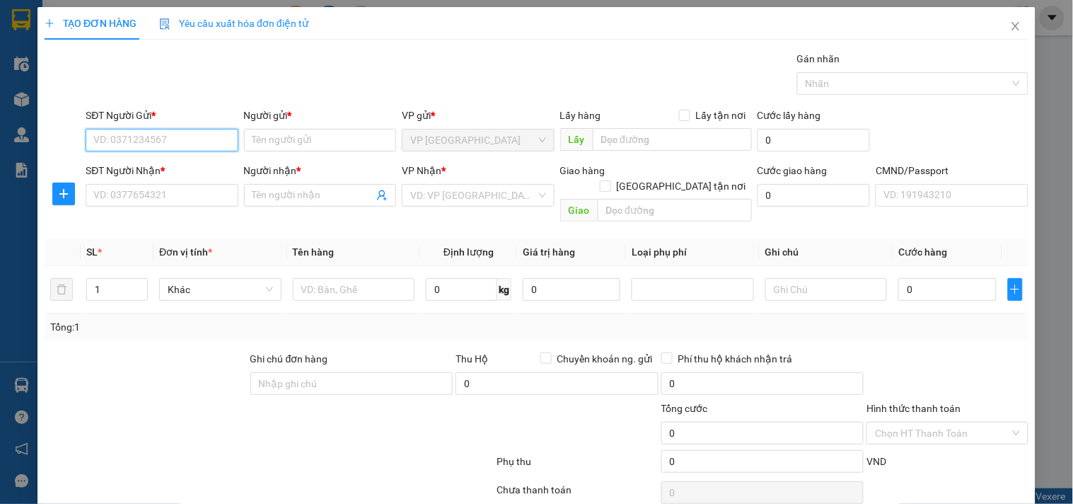
click at [180, 146] on input "SĐT Người Gửi *" at bounding box center [162, 140] width 152 height 23
type input "0987586262"
drag, startPoint x: 180, startPoint y: 146, endPoint x: 239, endPoint y: 100, distance: 74.1
click at [231, 115] on div "SĐT Người Gửi * 0987586262 0987586262" at bounding box center [162, 133] width 152 height 50
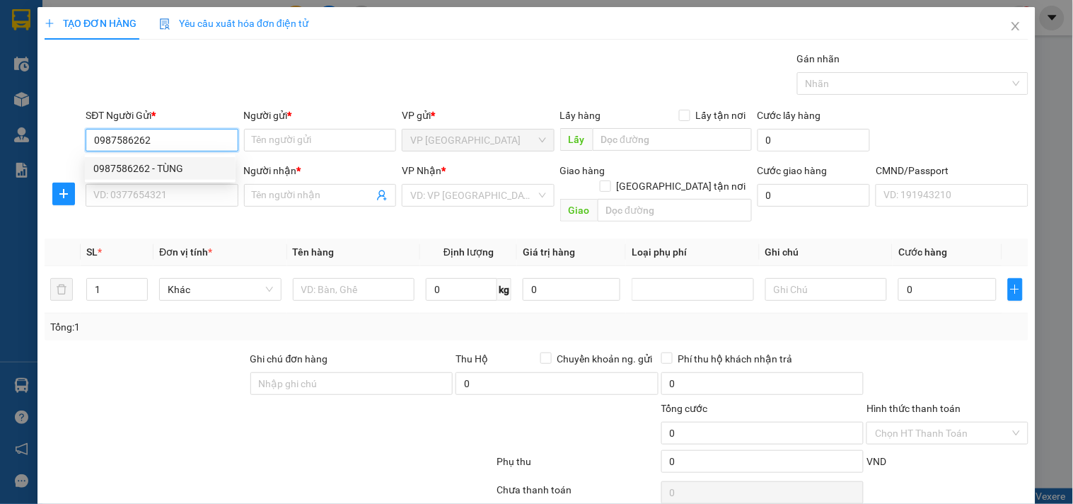
click at [192, 168] on div "0987586262 - TÙNG" at bounding box center [160, 169] width 134 height 16
type input "TÙNG"
type input "0987586262"
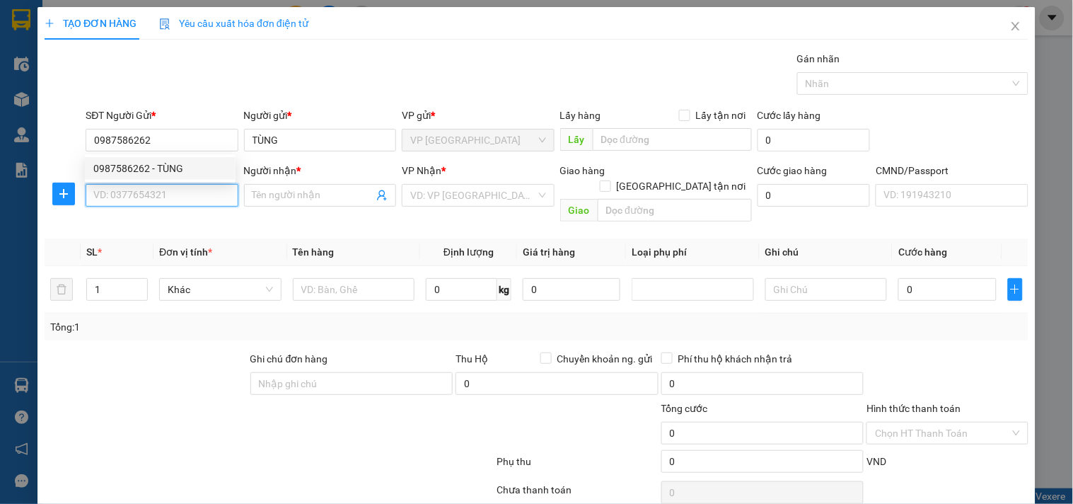
click at [202, 203] on input "SĐT Người Nhận *" at bounding box center [162, 195] width 152 height 23
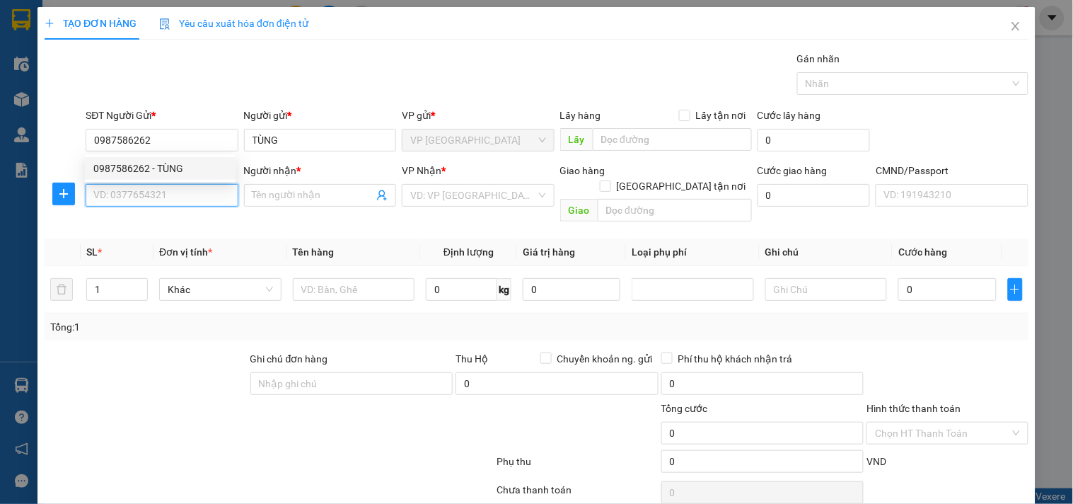
click at [202, 203] on input "SĐT Người Nhận *" at bounding box center [162, 195] width 152 height 23
click at [202, 203] on input "0981616888" at bounding box center [162, 195] width 152 height 23
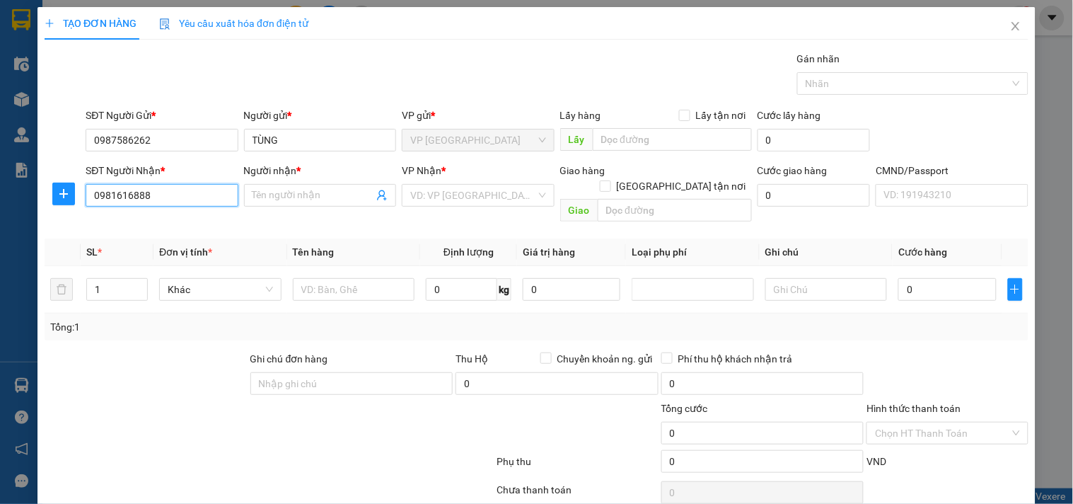
click at [194, 196] on input "0981616888" at bounding box center [162, 195] width 152 height 23
type input "0981616888"
click at [334, 278] on input "text" at bounding box center [354, 289] width 122 height 23
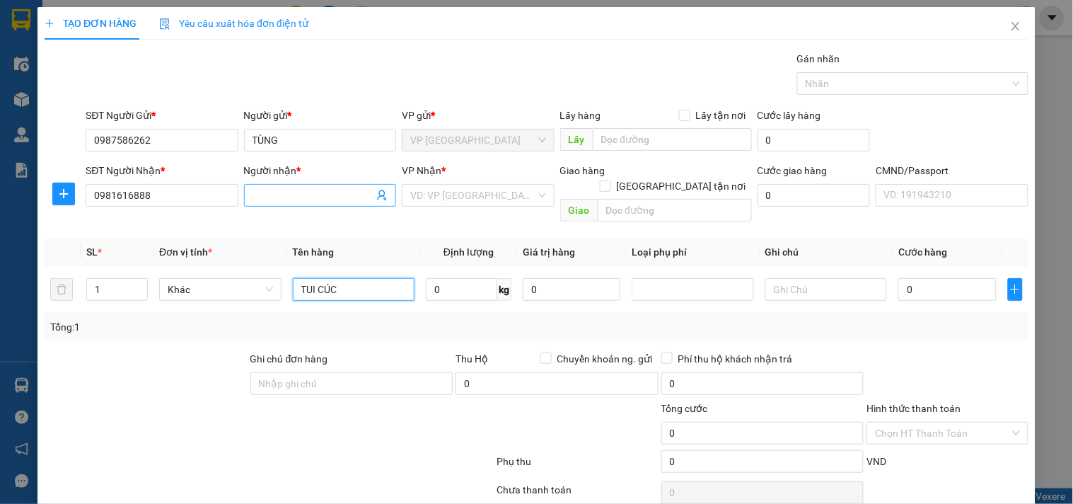
type input "TUI CÚC"
click at [330, 187] on input "Người nhận *" at bounding box center [313, 195] width 121 height 16
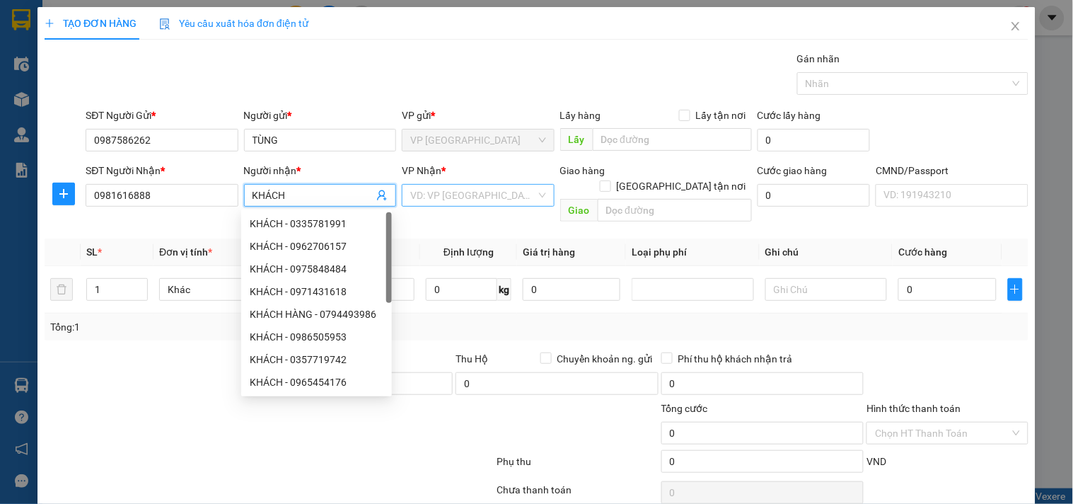
type input "KHÁCH"
drag, startPoint x: 421, startPoint y: 187, endPoint x: 431, endPoint y: 173, distance: 18.3
click at [422, 187] on input "search" at bounding box center [472, 195] width 125 height 21
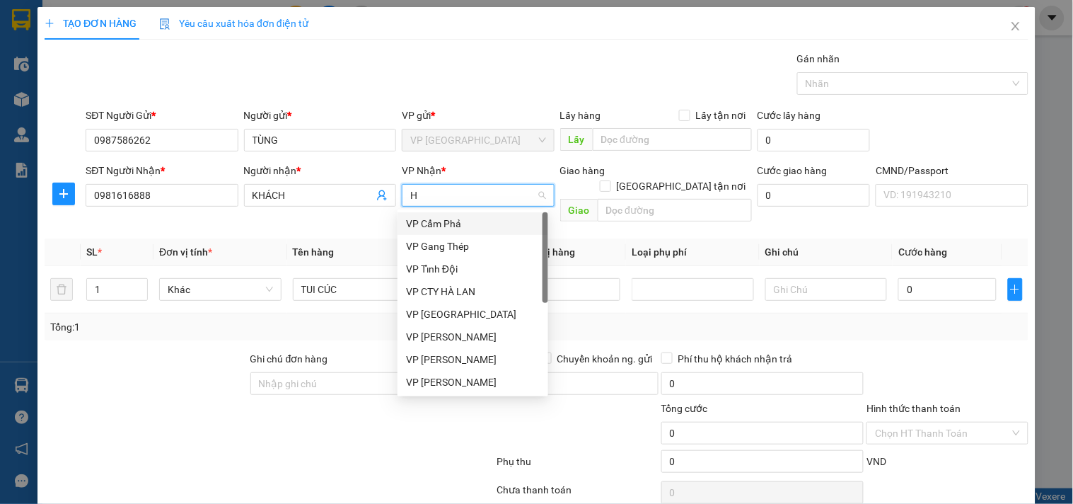
type input "HD"
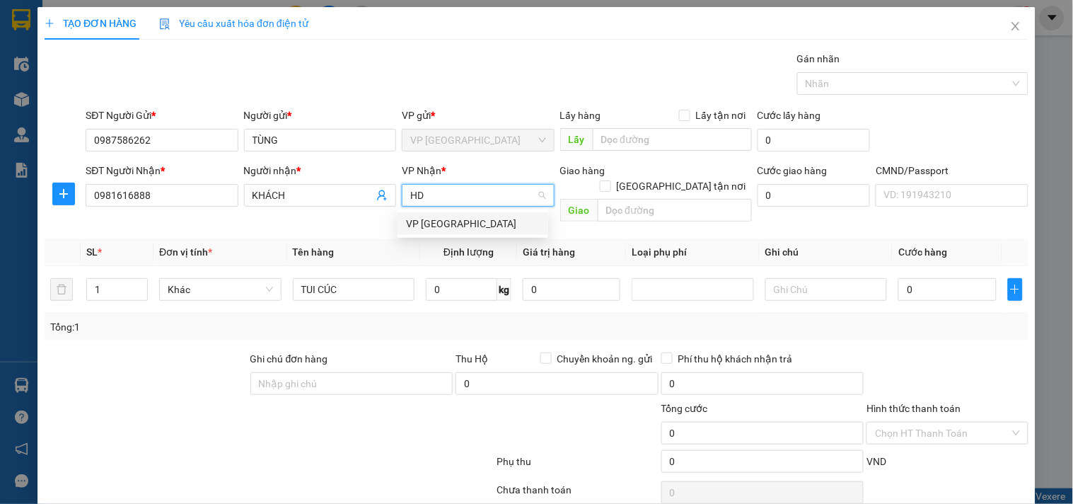
click at [449, 218] on div "VP [GEOGRAPHIC_DATA]" at bounding box center [473, 224] width 134 height 16
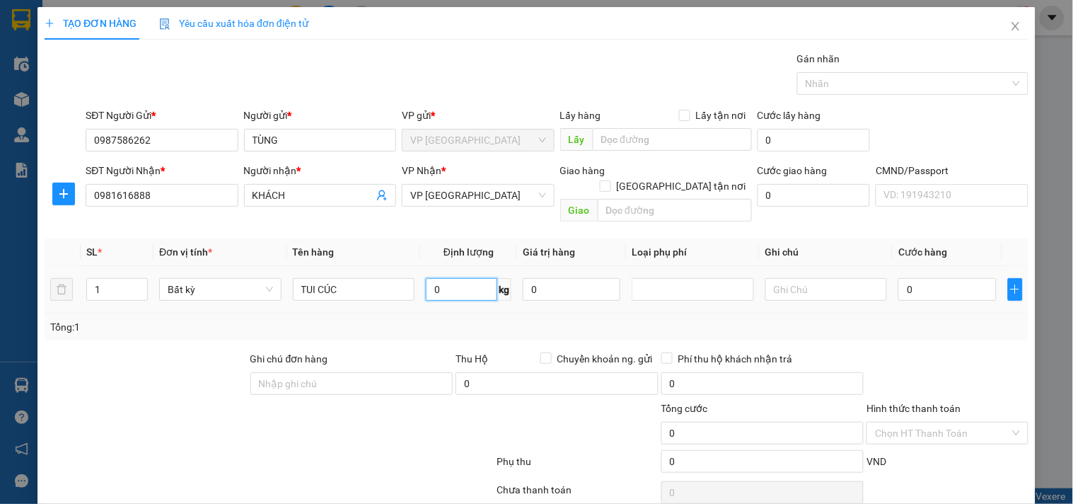
click at [455, 281] on input "0" at bounding box center [461, 289] width 71 height 23
type input "1"
type input "35.000"
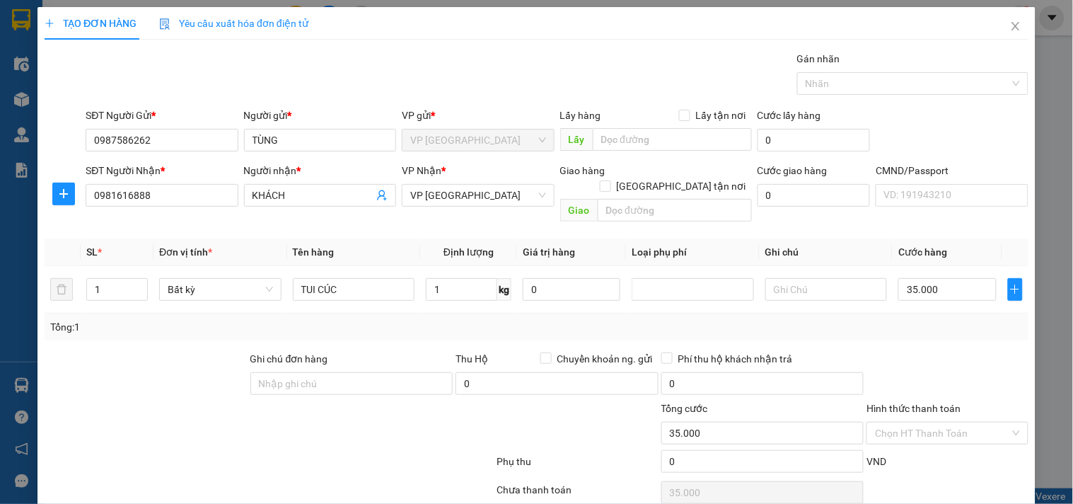
click at [820, 319] on div "Tổng: 1" at bounding box center [536, 327] width 973 height 16
click at [453, 319] on div "Tổng: 1" at bounding box center [536, 327] width 973 height 16
click at [610, 180] on input "[GEOGRAPHIC_DATA] tận nơi" at bounding box center [605, 185] width 10 height 10
checkbox input "true"
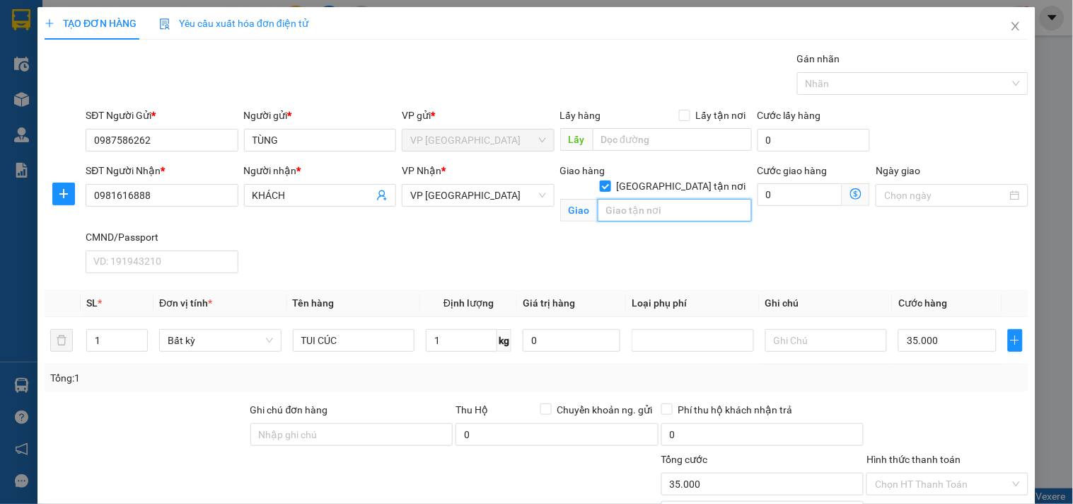
click at [663, 199] on input "text" at bounding box center [675, 210] width 154 height 23
paste input "Khu TT, BT, 10 LK28, Khu đô thị [GEOGRAPHIC_DATA], [GEOGRAPHIC_DATA], [GEOGRAPH…"
type input "Khu TT, BT, 10 LK28, Khu đô thị [GEOGRAPHIC_DATA], [GEOGRAPHIC_DATA], [GEOGRAPH…"
click at [850, 195] on icon "dollar-circle" at bounding box center [855, 193] width 11 height 11
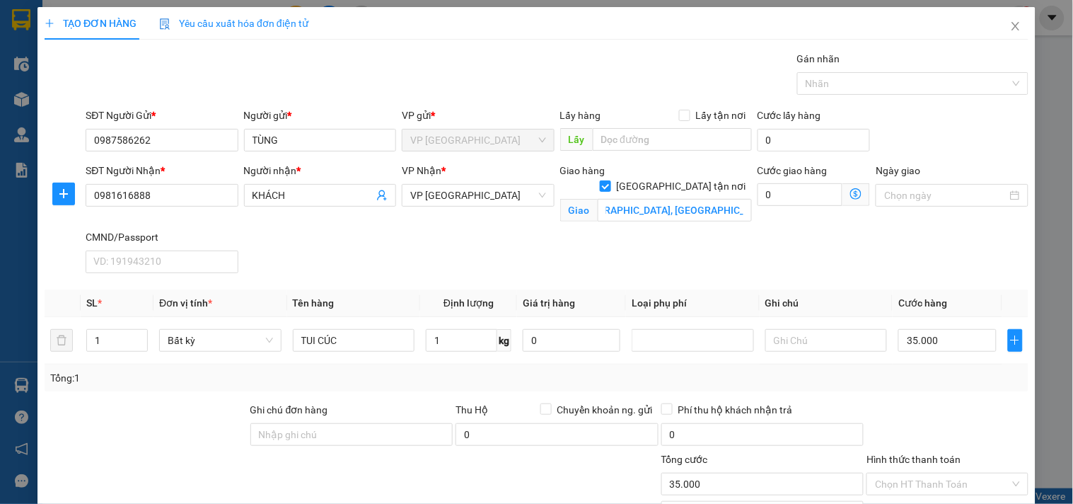
scroll to position [0, 0]
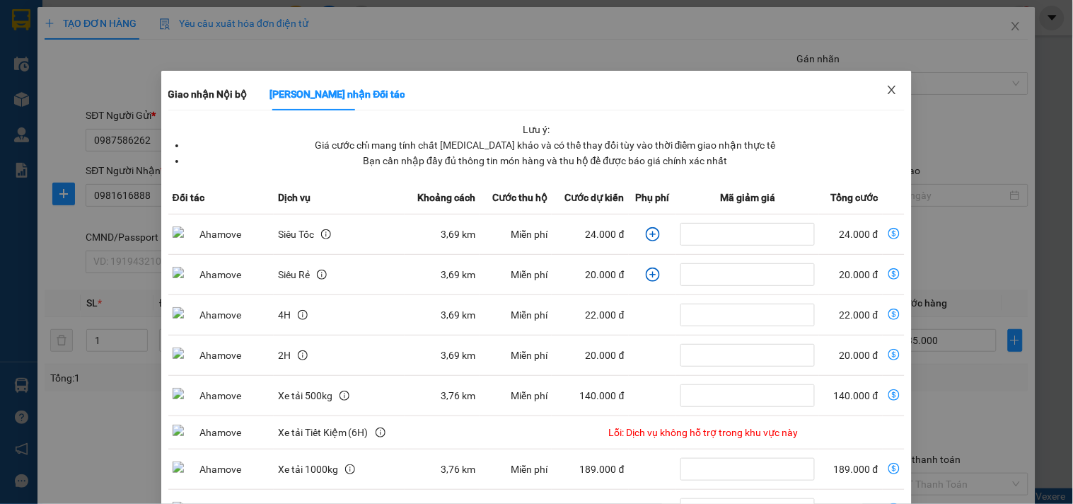
click at [888, 92] on icon "close" at bounding box center [892, 90] width 8 height 8
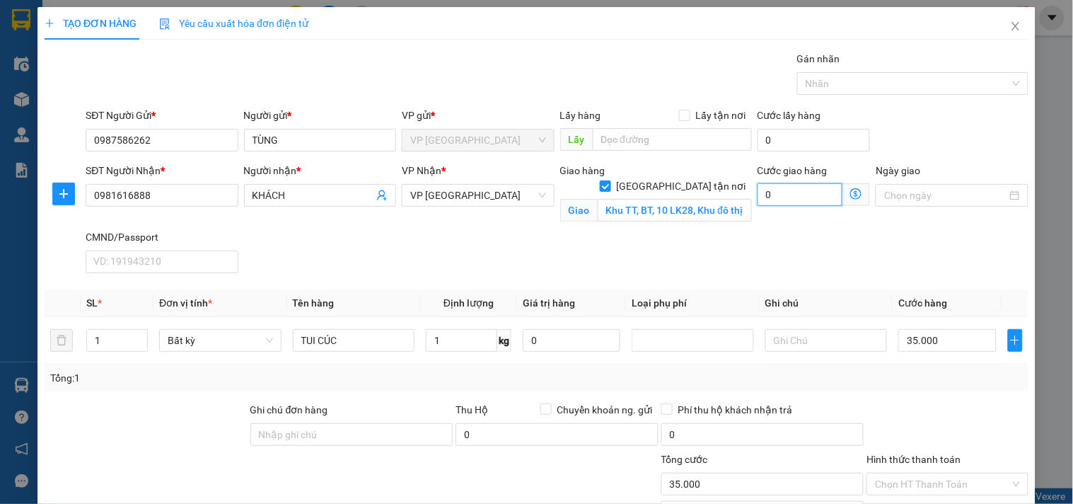
click at [788, 195] on input "0" at bounding box center [801, 194] width 86 height 23
type input "35.004"
type input "4"
type input "35.040"
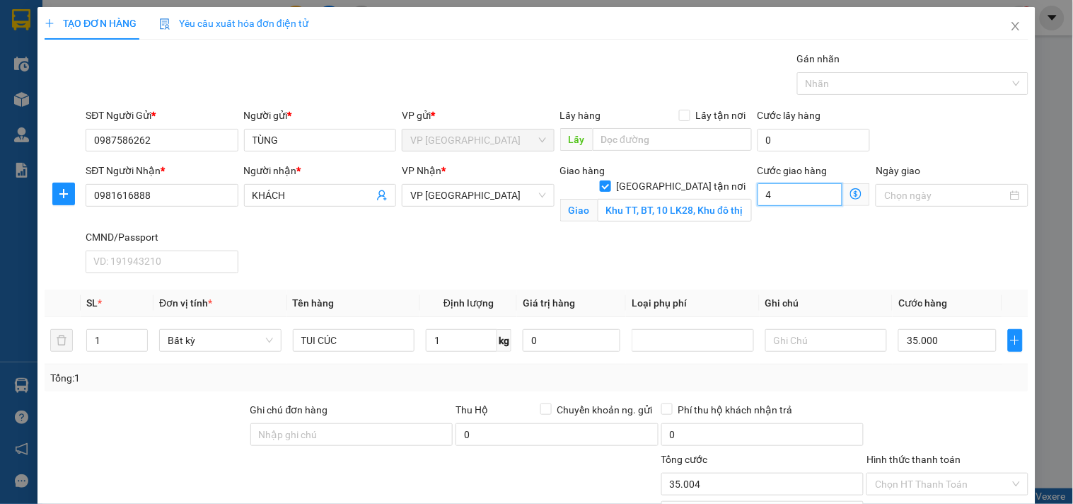
type input "35.040"
type input "40.000"
type input "75.000"
click at [460, 340] on input "1" at bounding box center [461, 340] width 71 height 23
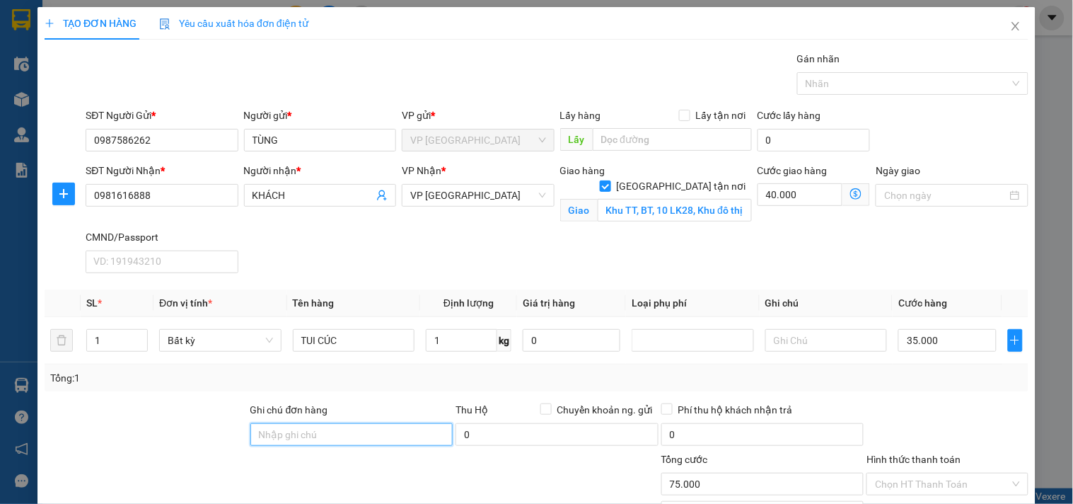
click at [366, 434] on input "Ghi chú đơn hàng" at bounding box center [351, 434] width 203 height 23
type input "SHIP LUÔN"
click at [404, 272] on div "SĐT Người Nhận * 0981616888 Người nhận * KHÁCH VP Nhận * VP [GEOGRAPHIC_DATA] h…" at bounding box center [557, 221] width 948 height 116
click at [478, 241] on div "SĐT Người Nhận * 0981616888 Người nhận * KHÁCH VP Nhận * VP [GEOGRAPHIC_DATA] h…" at bounding box center [557, 221] width 948 height 116
click at [522, 242] on div "SĐT Người Nhận * 0981616888 Người nhận * KHÁCH VP Nhận * VP [GEOGRAPHIC_DATA] h…" at bounding box center [557, 221] width 948 height 116
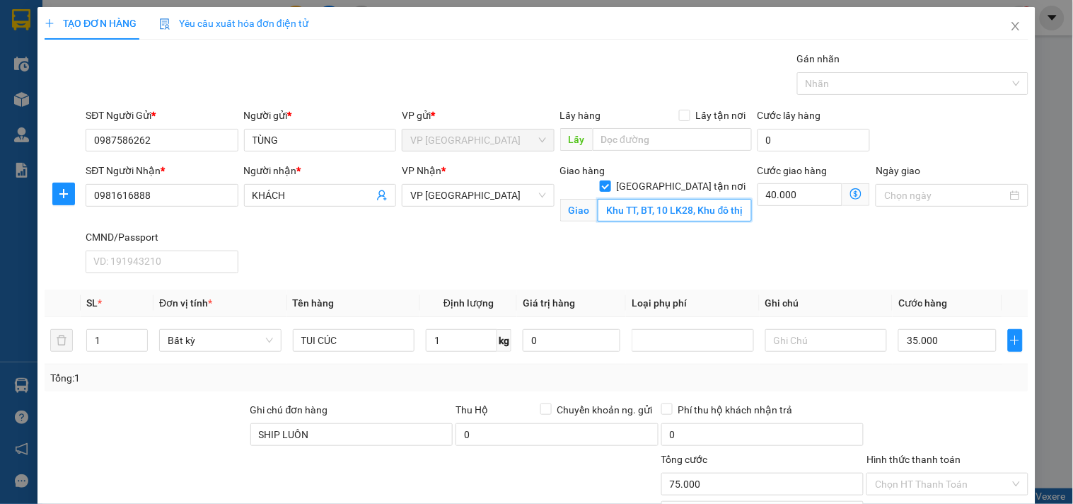
click at [631, 199] on input "Khu TT, BT, 10 LK28, Khu đô thị [GEOGRAPHIC_DATA], [GEOGRAPHIC_DATA], [GEOGRAPH…" at bounding box center [675, 210] width 154 height 23
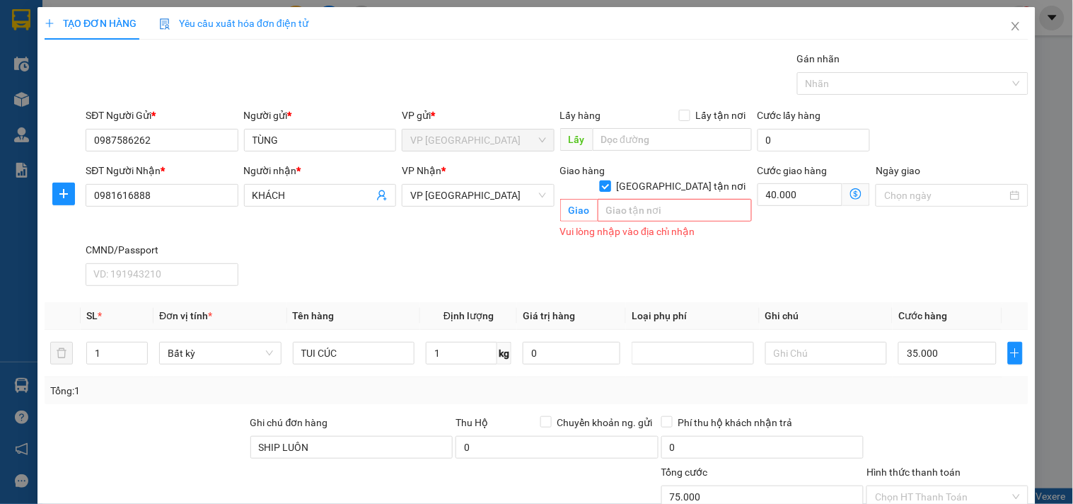
click at [610, 180] on input "[GEOGRAPHIC_DATA] tận nơi" at bounding box center [605, 185] width 10 height 10
checkbox input "false"
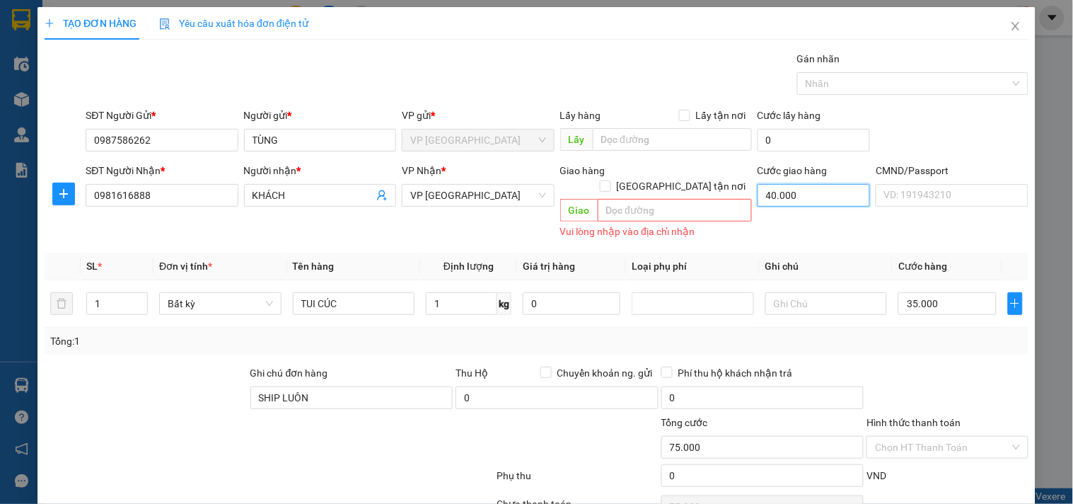
click at [762, 189] on input "40.000" at bounding box center [814, 195] width 113 height 23
type input "35.000"
type input "0"
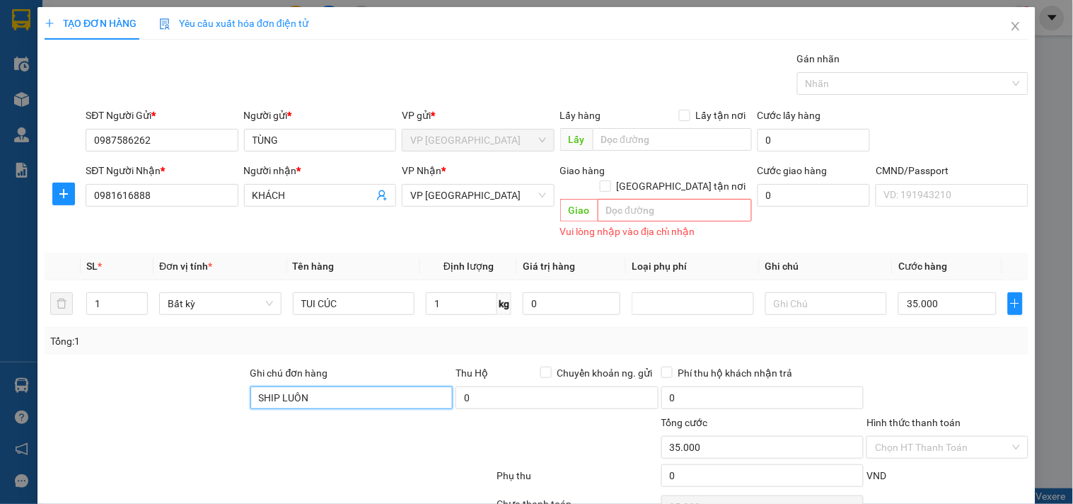
click at [379, 391] on input "SHIP LUÔN" at bounding box center [351, 397] width 203 height 23
click at [378, 391] on input "SHIP LUÔN" at bounding box center [351, 397] width 203 height 23
click at [392, 333] on div "Tổng: 1" at bounding box center [232, 341] width 365 height 16
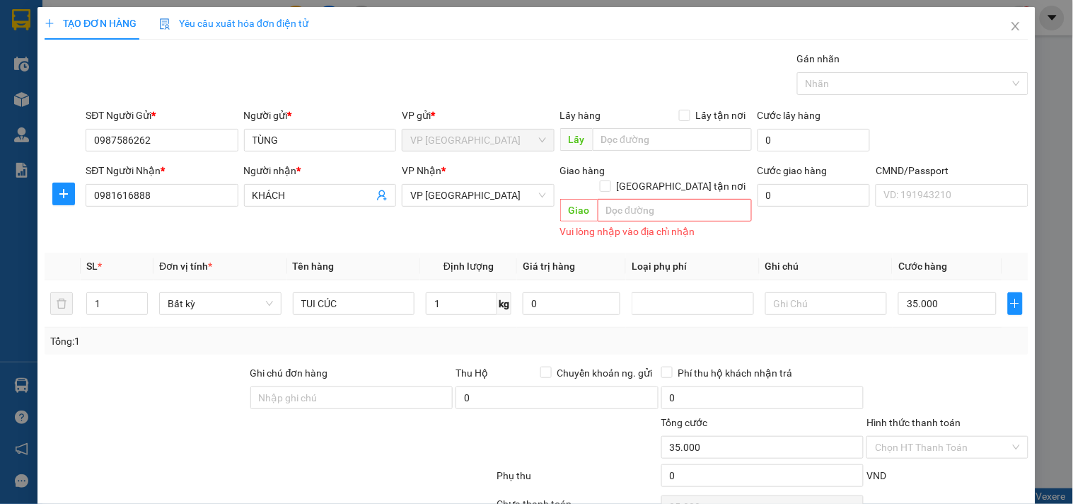
click at [914, 342] on div "Transit Pickup Surcharge Ids Transit Deliver Surcharge Ids Transit Deliver Surc…" at bounding box center [537, 302] width 984 height 503
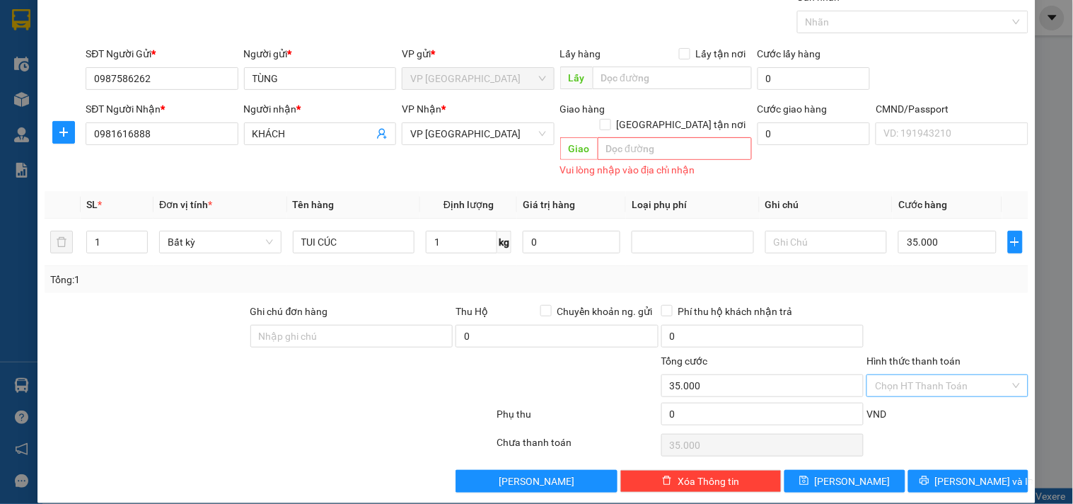
click at [918, 375] on input "Hình thức thanh toán" at bounding box center [942, 385] width 134 height 21
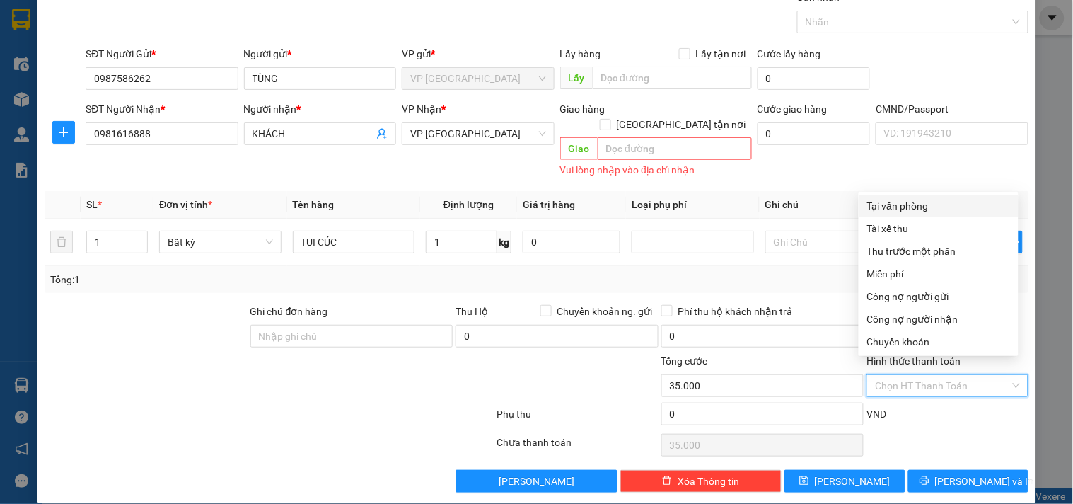
click at [902, 202] on div "Tại văn phòng" at bounding box center [938, 206] width 143 height 16
type input "0"
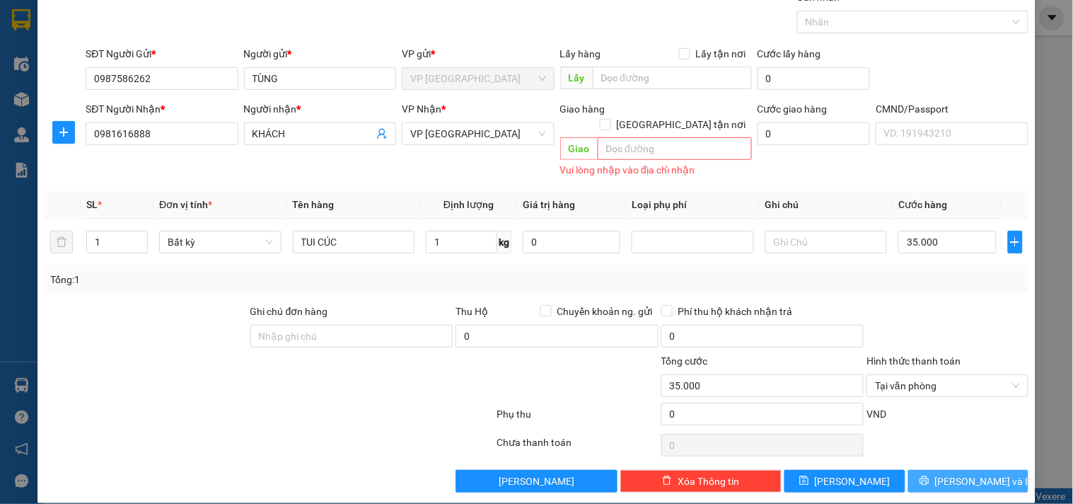
click at [929, 476] on icon "printer" at bounding box center [923, 480] width 9 height 9
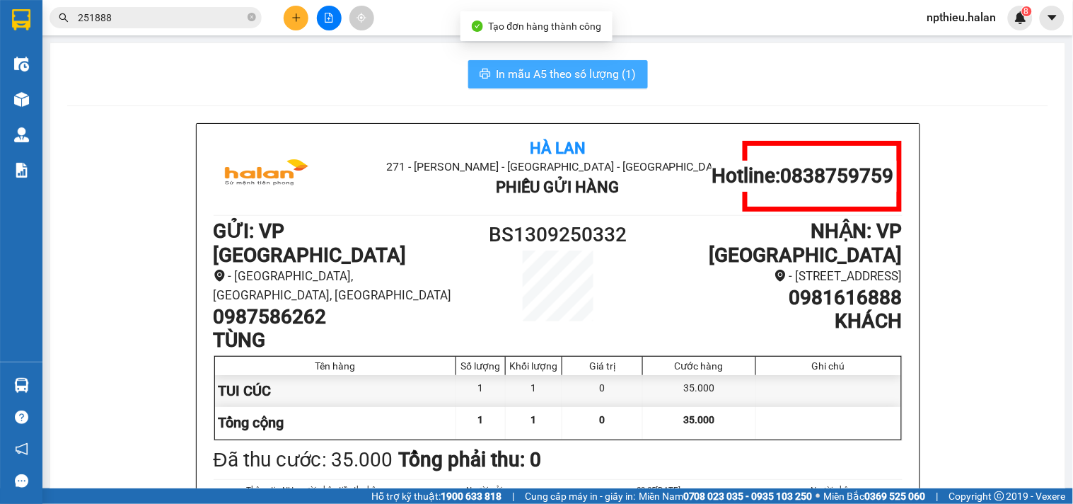
click at [553, 66] on span "In mẫu A5 theo số lượng (1)" at bounding box center [567, 74] width 140 height 18
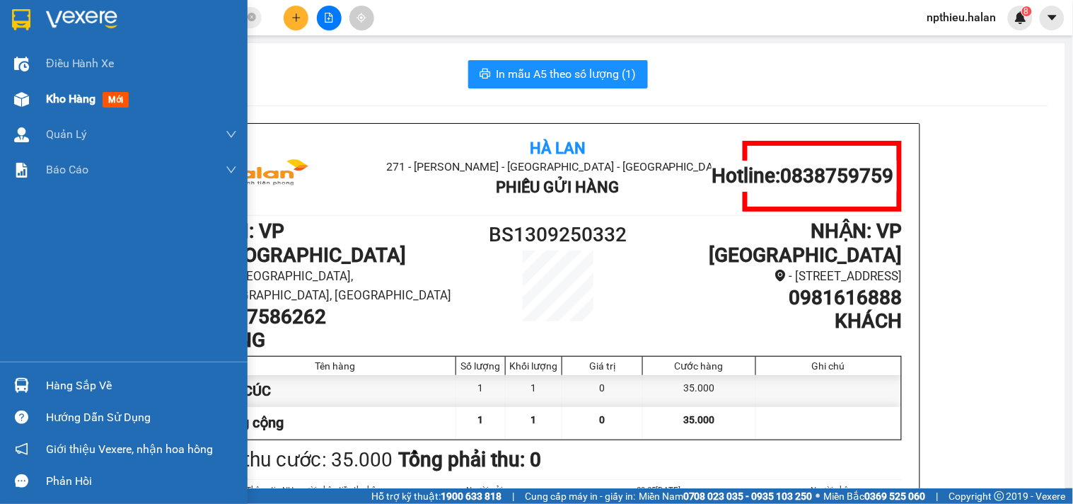
click at [50, 88] on div "Kho hàng mới" at bounding box center [141, 98] width 191 height 35
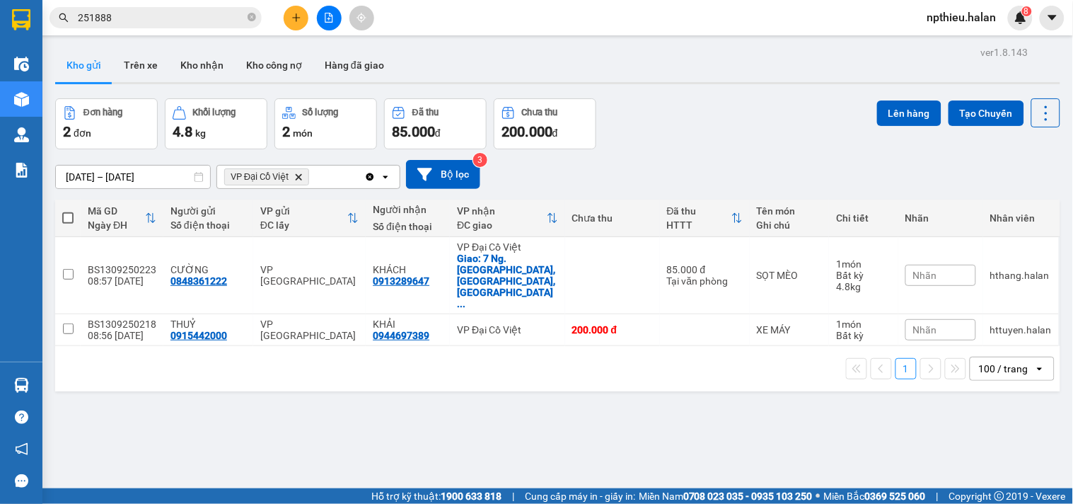
click at [368, 175] on icon "Clear all" at bounding box center [369, 176] width 11 height 11
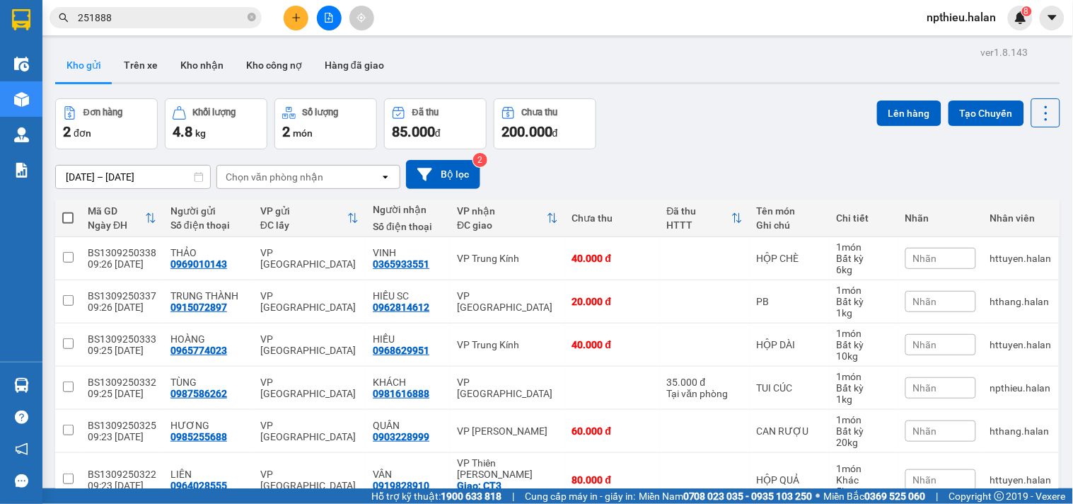
scroll to position [628, 0]
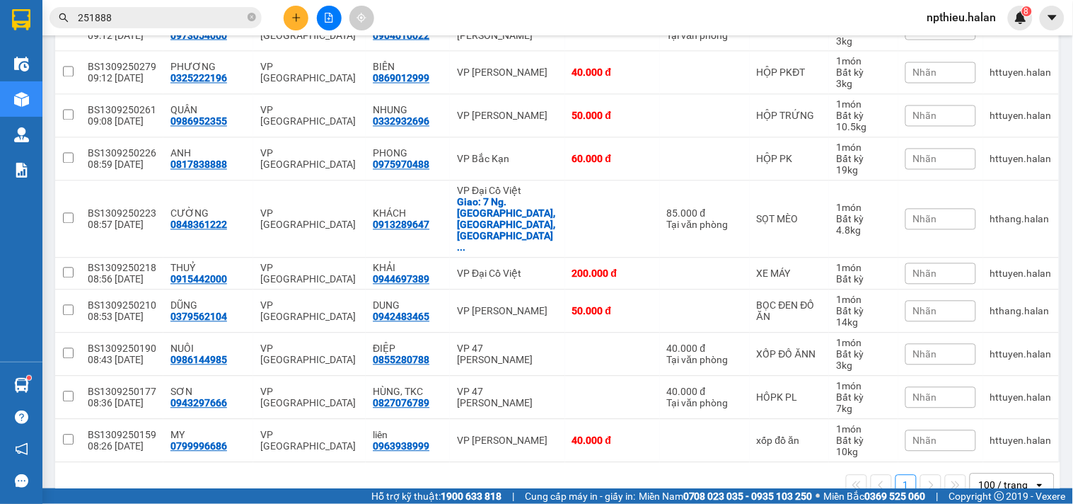
click at [142, 12] on input "251888" at bounding box center [161, 18] width 167 height 16
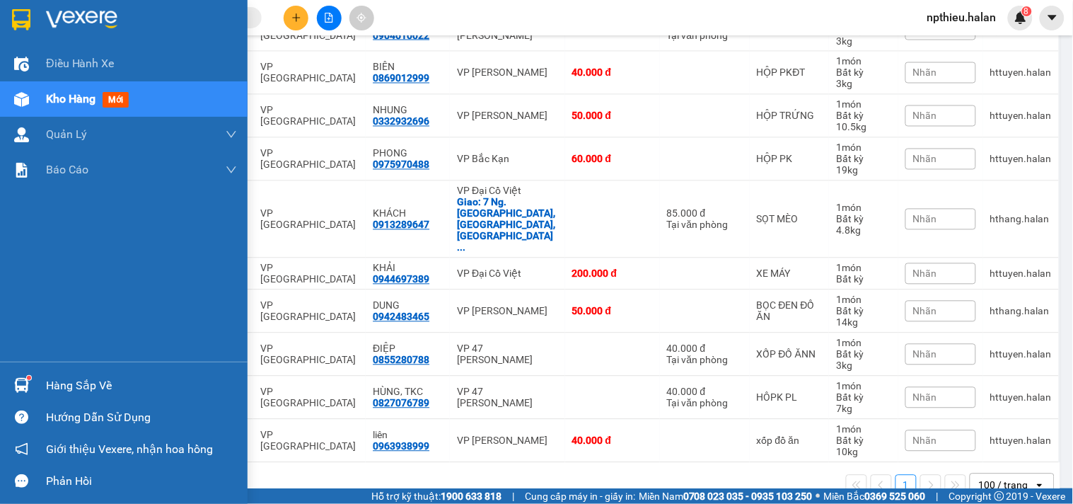
click at [74, 380] on div "Hàng sắp về" at bounding box center [141, 385] width 191 height 21
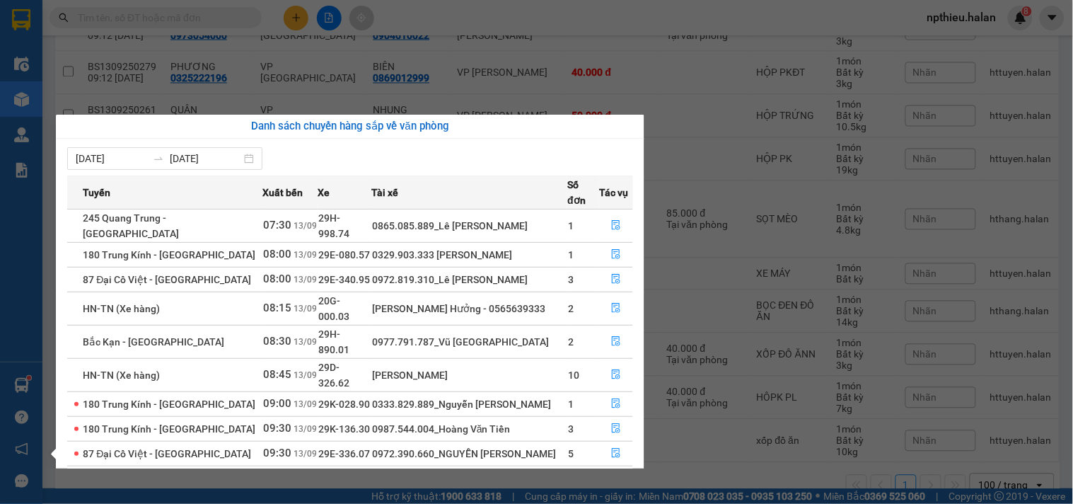
click at [198, 16] on section "Kết quả tìm kiếm ( 220 ) Bộ lọc Mã ĐH Trạng thái Món hàng Thu hộ Tổng cước Chưa…" at bounding box center [536, 252] width 1073 height 504
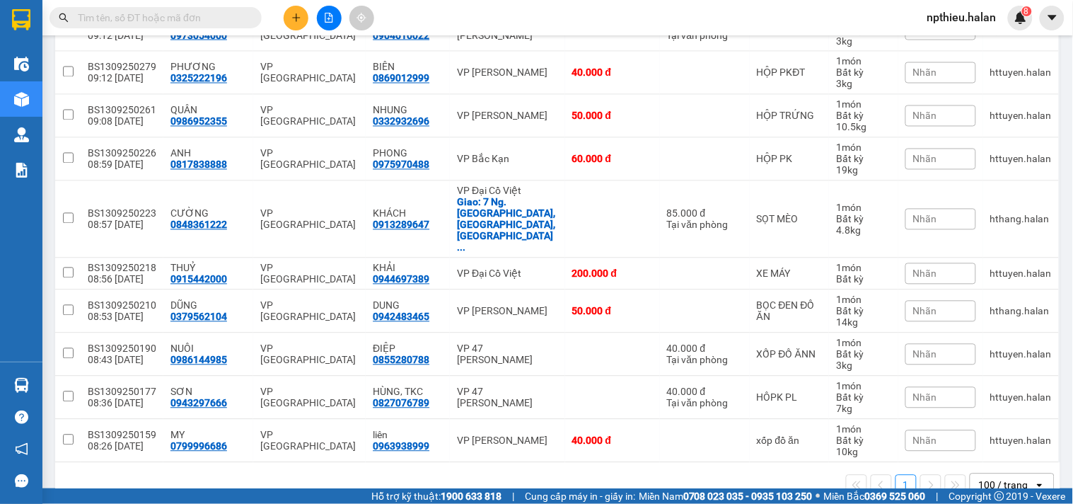
click at [198, 16] on input "text" at bounding box center [161, 18] width 167 height 16
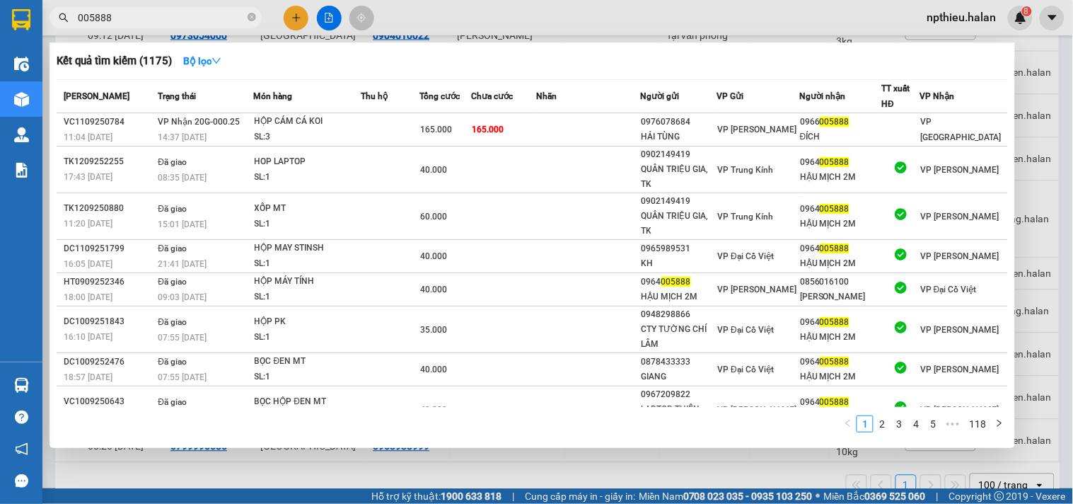
type input "005888"
click at [767, 23] on div at bounding box center [536, 252] width 1073 height 504
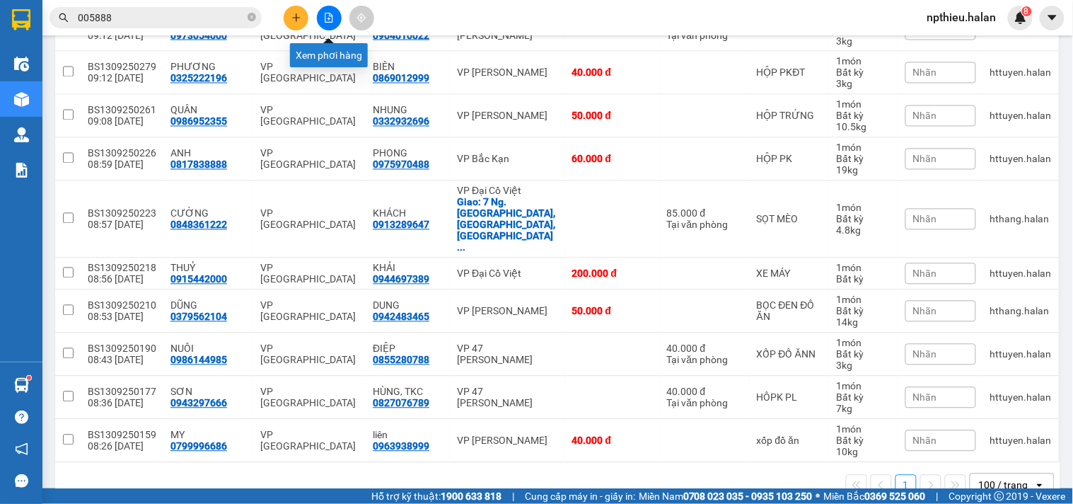
click at [297, 18] on icon "plus" at bounding box center [296, 17] width 8 height 1
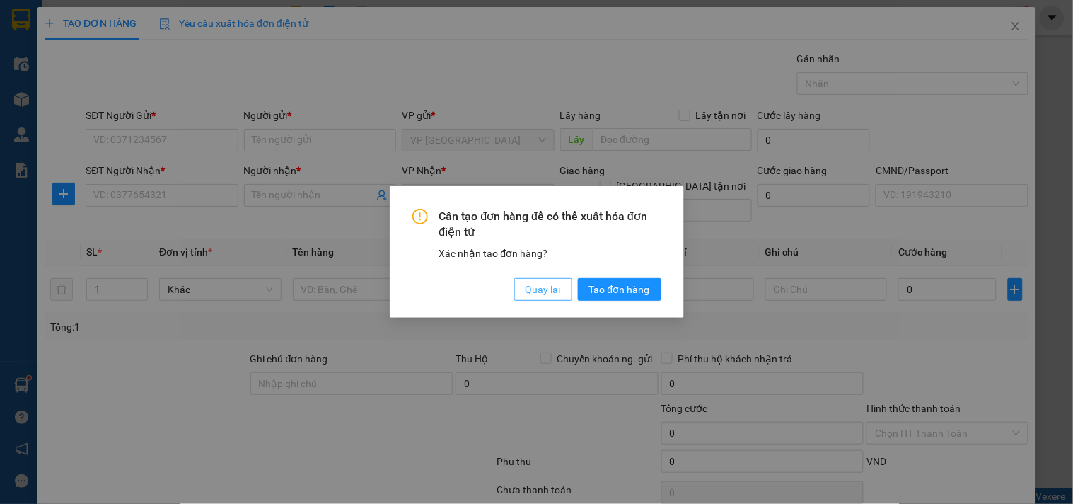
drag, startPoint x: 554, startPoint y: 291, endPoint x: 434, endPoint y: 262, distance: 123.2
click at [553, 289] on span "Quay lại" at bounding box center [543, 289] width 35 height 16
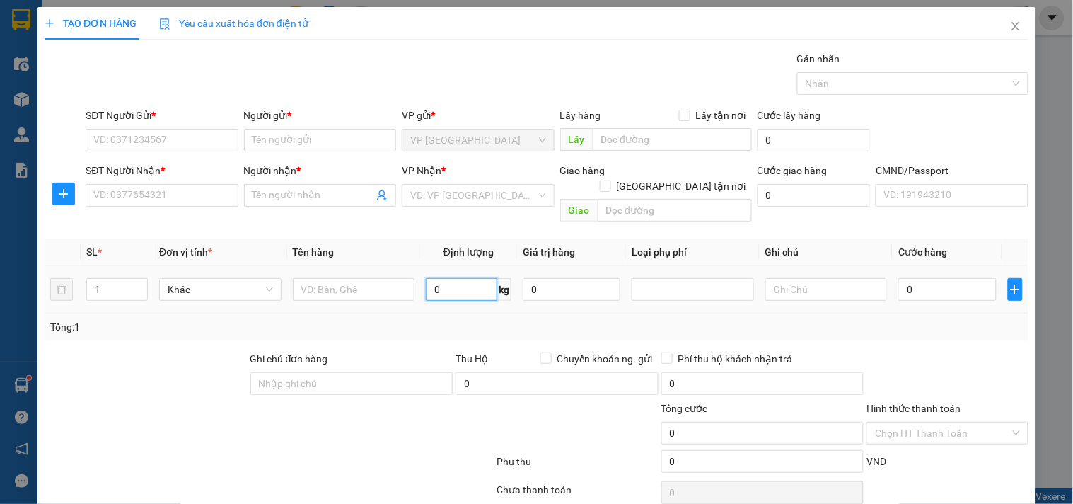
click at [448, 278] on input "0" at bounding box center [461, 289] width 71 height 23
type input "9"
click at [356, 278] on input "text" at bounding box center [354, 289] width 122 height 23
type input "XỐP ĐỒ ĂN"
click at [173, 139] on input "SĐT Người Gửi *" at bounding box center [162, 140] width 152 height 23
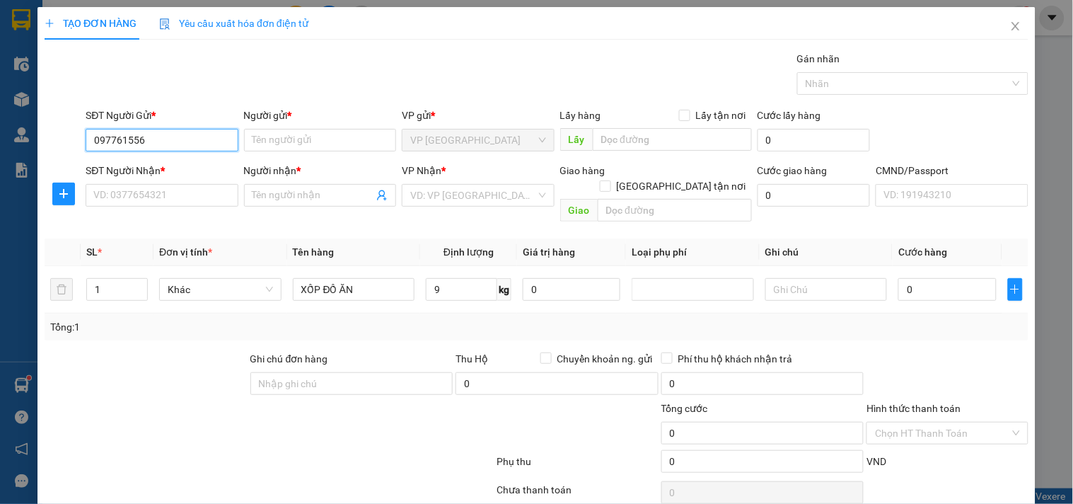
type input "0977615567"
click at [173, 139] on input "0977615567" at bounding box center [162, 140] width 152 height 23
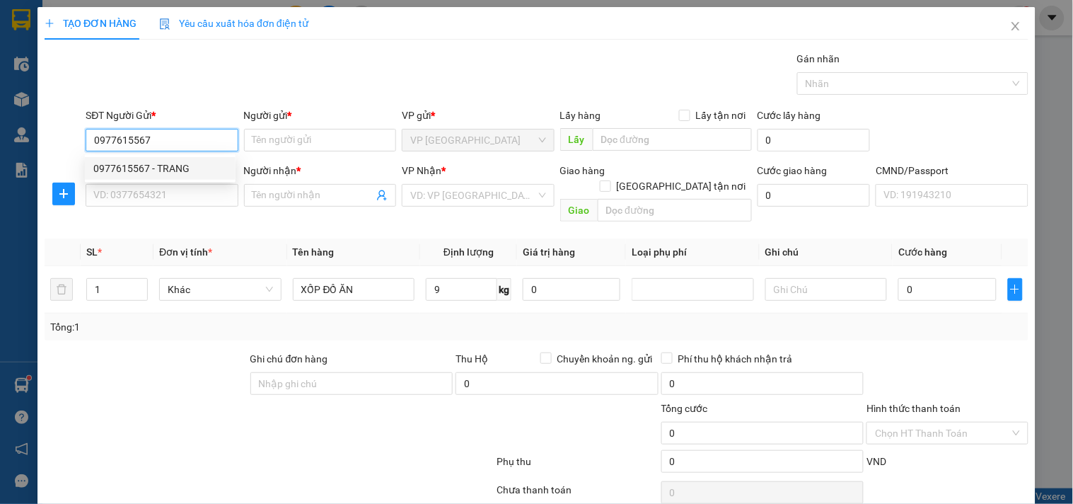
click at [167, 163] on div "0977615567 - TRANG" at bounding box center [160, 169] width 134 height 16
type input "TRANG"
type input "0977615567"
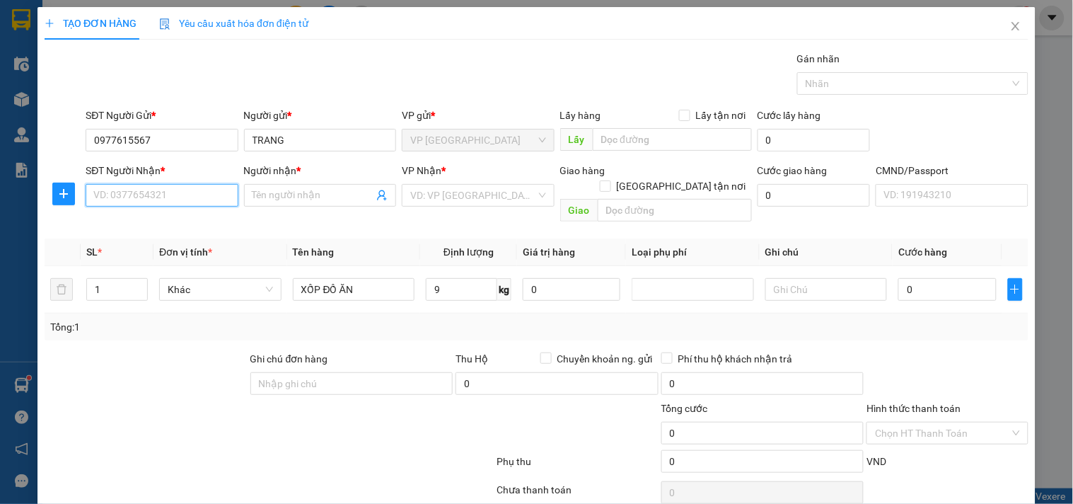
click at [151, 195] on input "SĐT Người Nhận *" at bounding box center [162, 195] width 152 height 23
type input "0394227999"
click at [161, 216] on div "0394227999 - HƯỜNG" at bounding box center [160, 224] width 134 height 16
type input "HƯỜNG"
type input "0394227999"
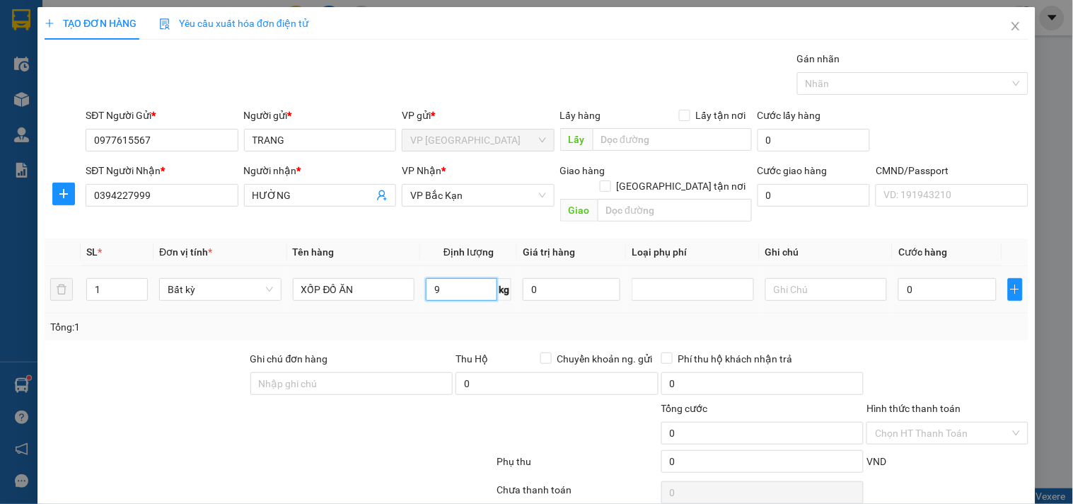
click at [449, 278] on input "9" at bounding box center [461, 289] width 71 height 23
type input "40.000"
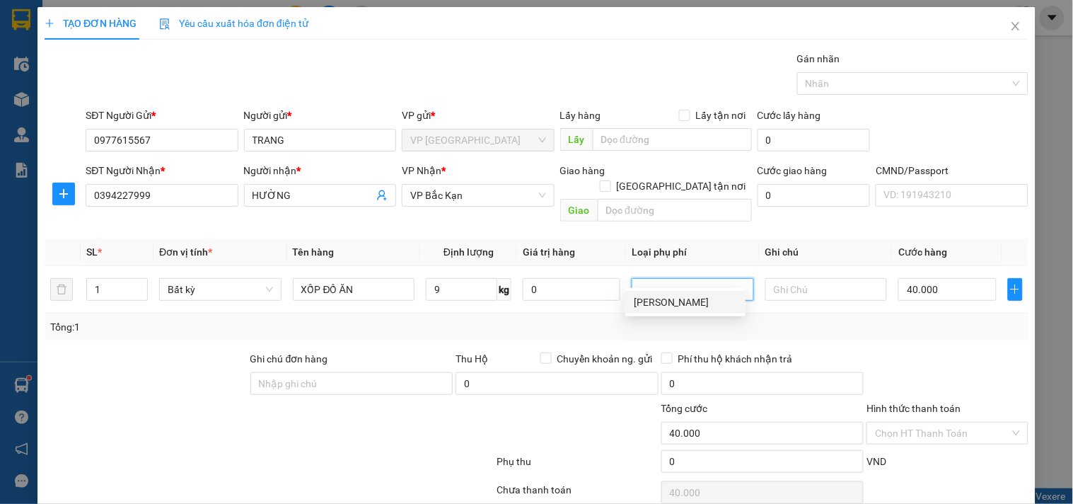
scroll to position [47, 0]
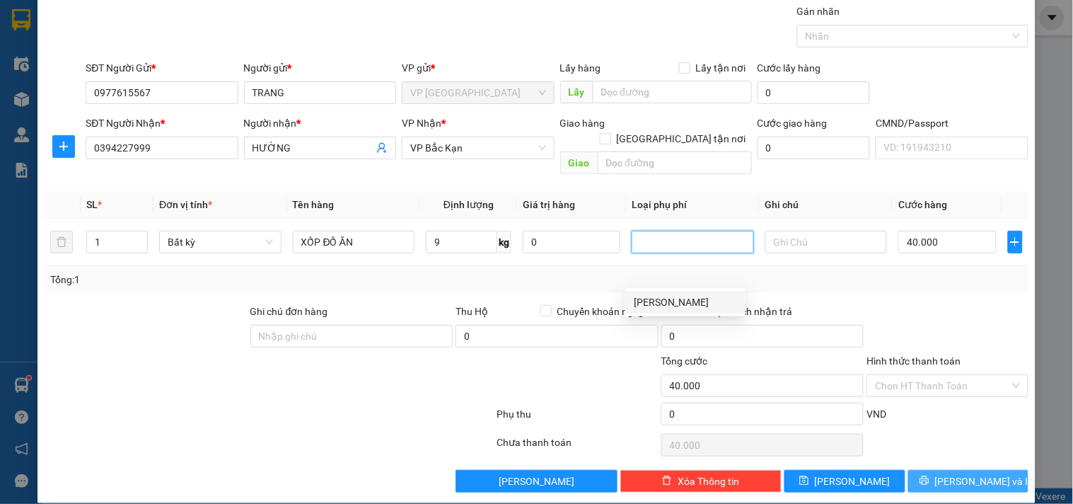
click at [927, 470] on button "[PERSON_NAME] và In" at bounding box center [968, 481] width 120 height 23
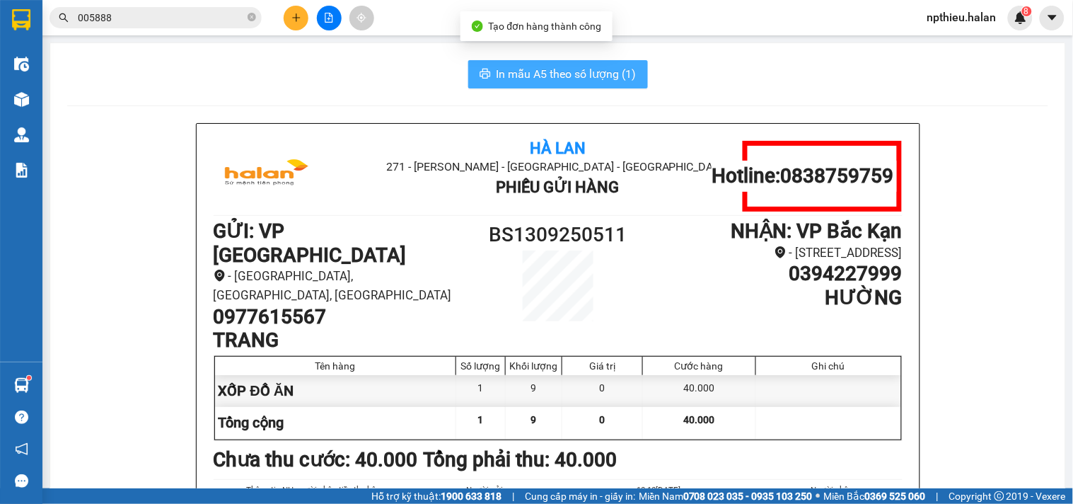
click at [548, 64] on button "In mẫu A5 theo số lượng (1)" at bounding box center [558, 74] width 180 height 28
click at [547, 74] on span "In mẫu A5 theo số lượng (1)" at bounding box center [567, 74] width 140 height 18
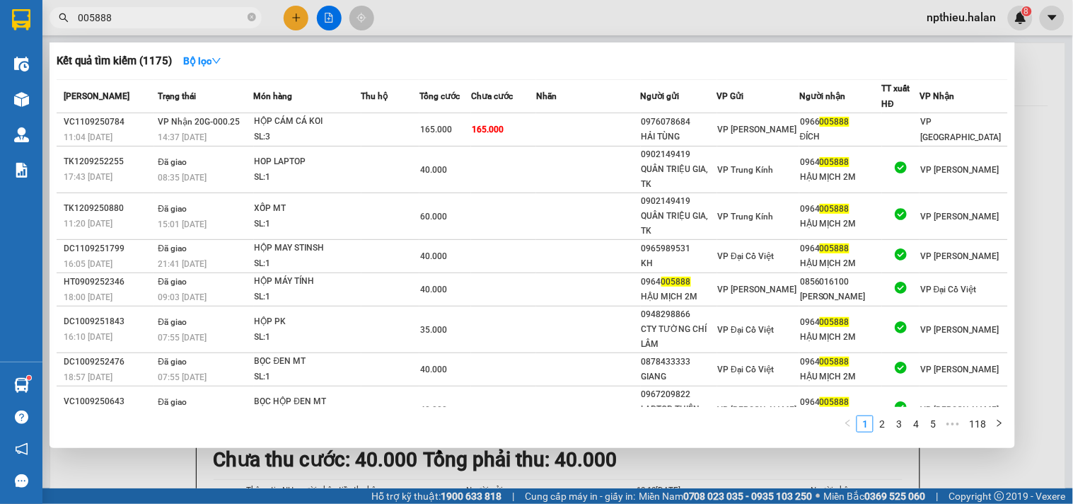
click at [175, 10] on input "005888" at bounding box center [161, 18] width 167 height 16
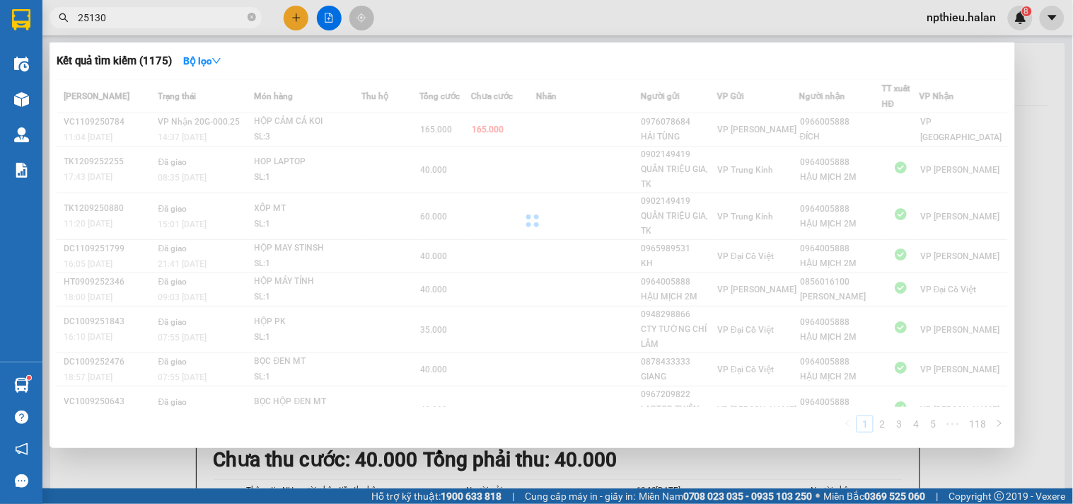
type input "251304"
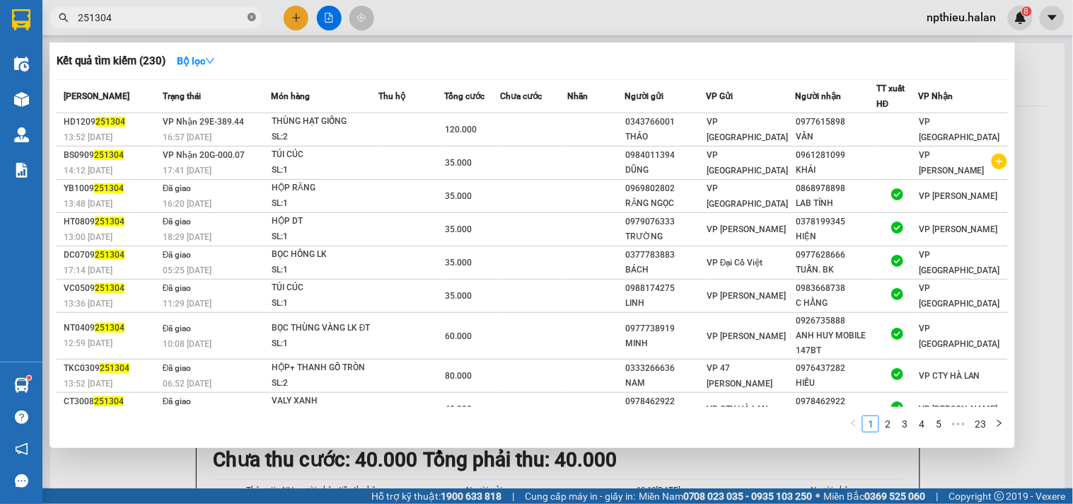
click at [255, 17] on icon "close-circle" at bounding box center [252, 17] width 8 height 8
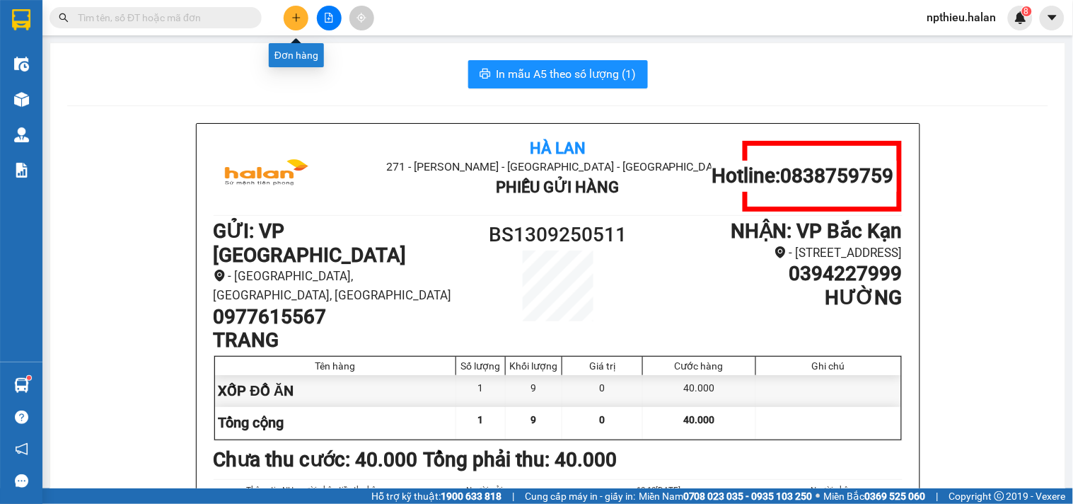
click at [294, 18] on icon "plus" at bounding box center [296, 17] width 8 height 1
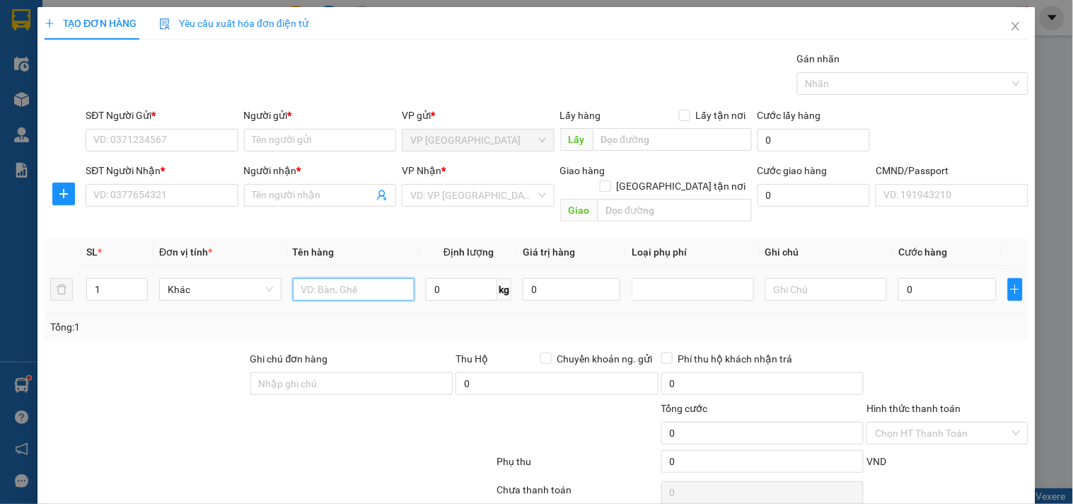
click at [379, 278] on input "text" at bounding box center [354, 289] width 122 height 23
type input "HÔP"
click at [479, 283] on input "0" at bounding box center [461, 289] width 71 height 23
type input "5"
click at [354, 281] on input "HÔP" at bounding box center [354, 289] width 122 height 23
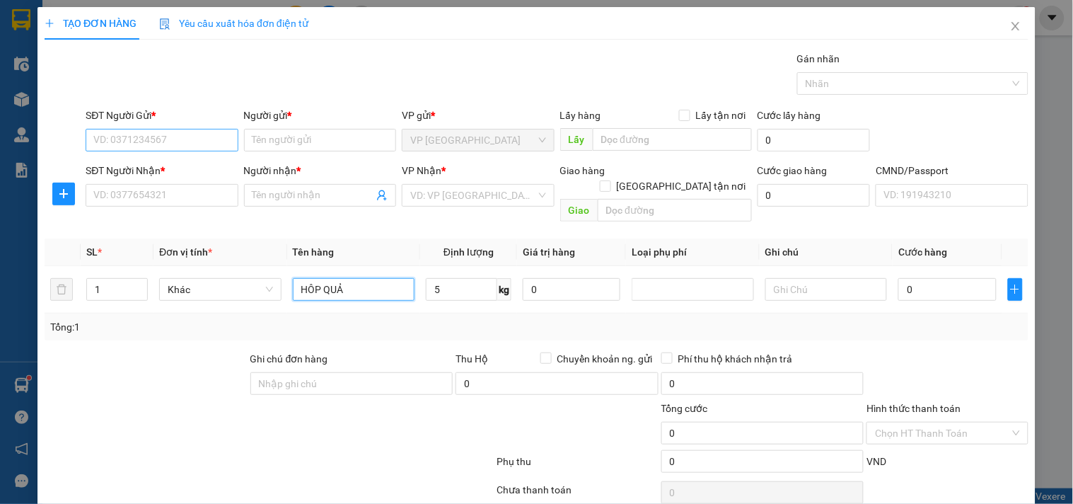
type input "HÔP QUẢ"
click at [214, 141] on input "SĐT Người Gửi *" at bounding box center [162, 140] width 152 height 23
type input "0563666444"
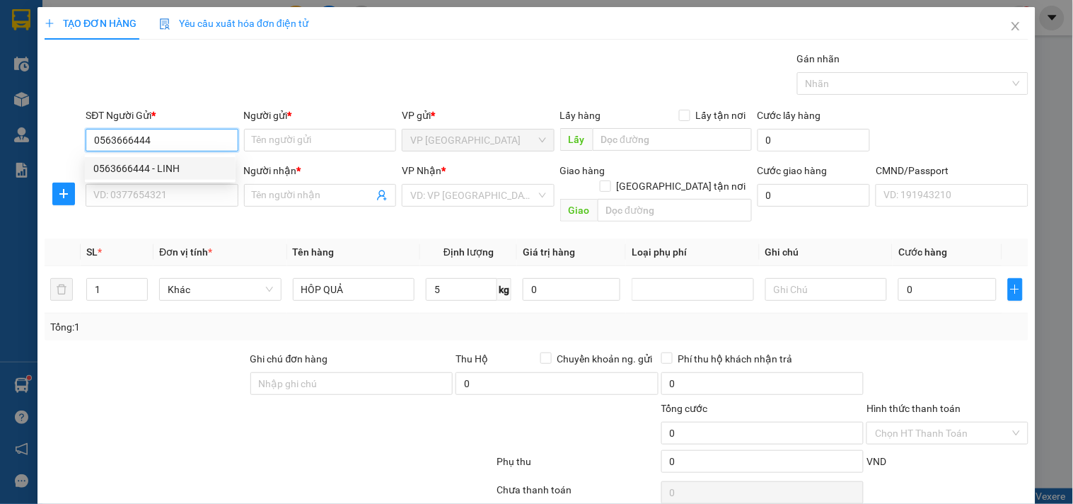
click at [185, 168] on div "0563666444 - LINH" at bounding box center [160, 169] width 134 height 16
type input "LINH"
type input "0563666444"
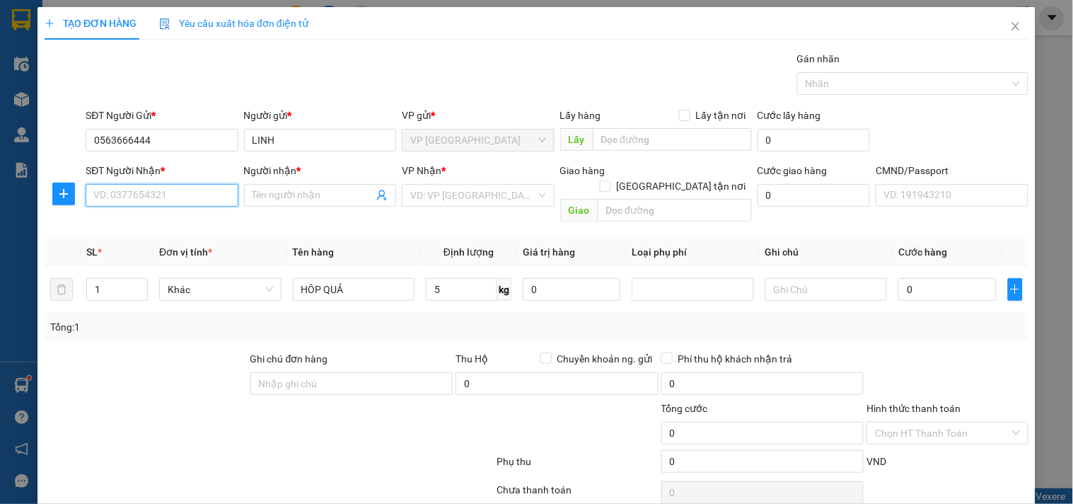
click at [180, 197] on input "SĐT Người Nhận *" at bounding box center [162, 195] width 152 height 23
drag, startPoint x: 180, startPoint y: 197, endPoint x: 224, endPoint y: 156, distance: 59.5
click at [180, 198] on input "0983311122" at bounding box center [162, 195] width 152 height 23
click at [177, 193] on input "0983311122" at bounding box center [162, 195] width 152 height 23
type input "0983311122"
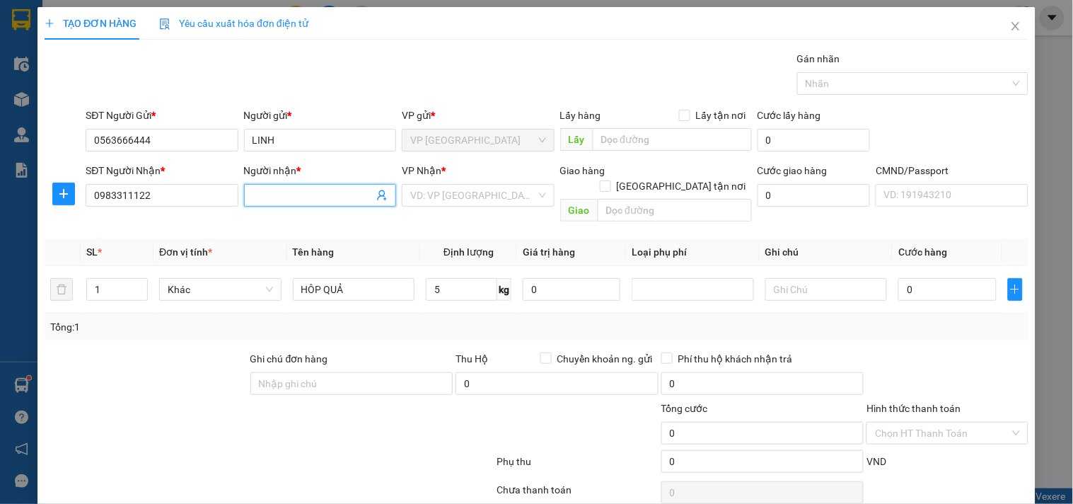
click at [259, 196] on input "Người nhận *" at bounding box center [313, 195] width 121 height 16
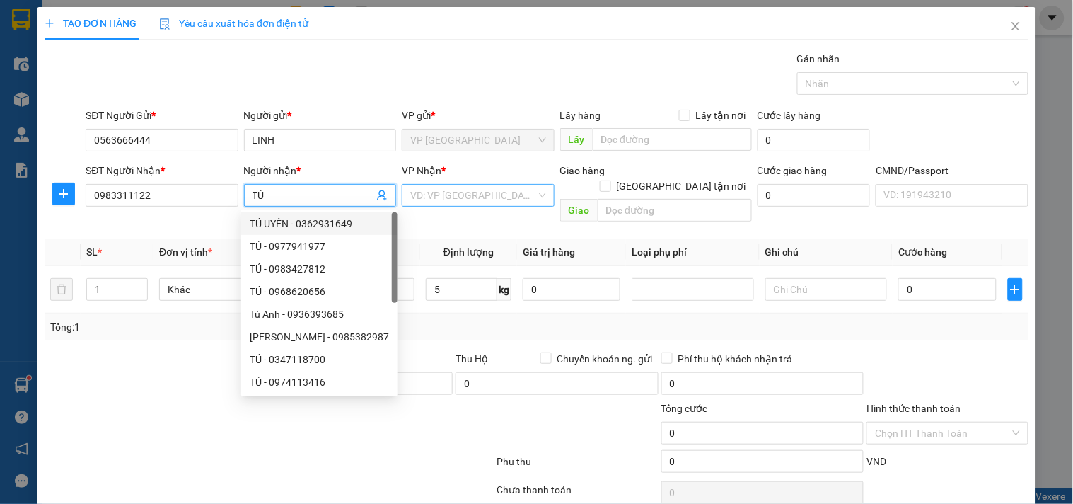
type input "TÚ"
click at [426, 195] on input "search" at bounding box center [472, 195] width 125 height 21
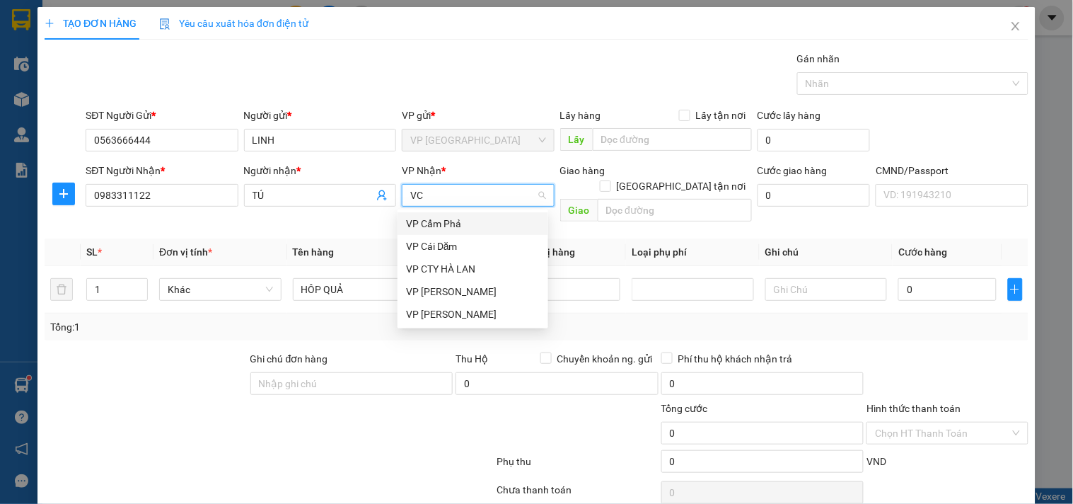
type input "VCC"
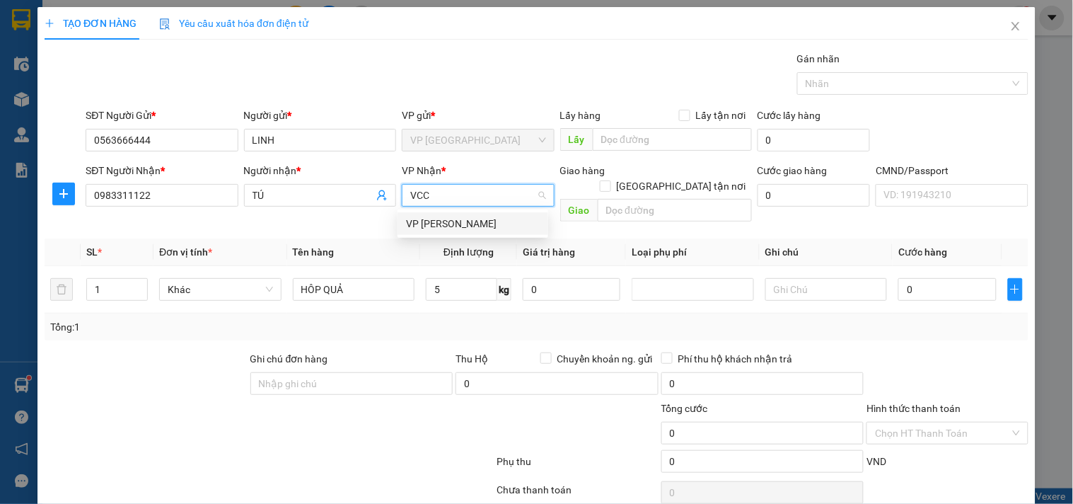
drag, startPoint x: 426, startPoint y: 221, endPoint x: 441, endPoint y: 245, distance: 27.9
click at [428, 221] on div "VP [PERSON_NAME]" at bounding box center [473, 224] width 134 height 16
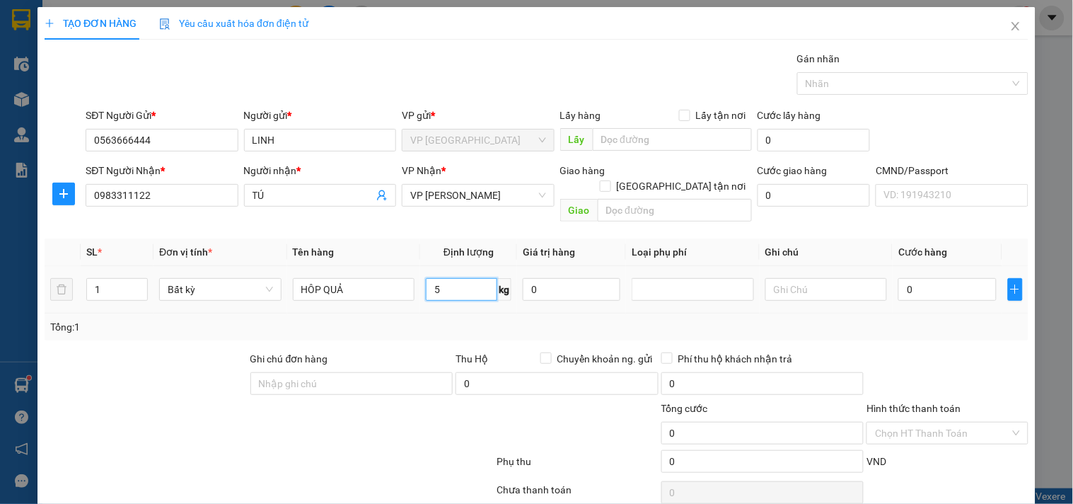
click at [453, 283] on input "5" at bounding box center [461, 289] width 71 height 23
type input "40.000"
click at [905, 329] on div "Transit Pickup Surcharge Ids Transit Deliver Surcharge Ids Transit Deliver Surc…" at bounding box center [537, 295] width 984 height 489
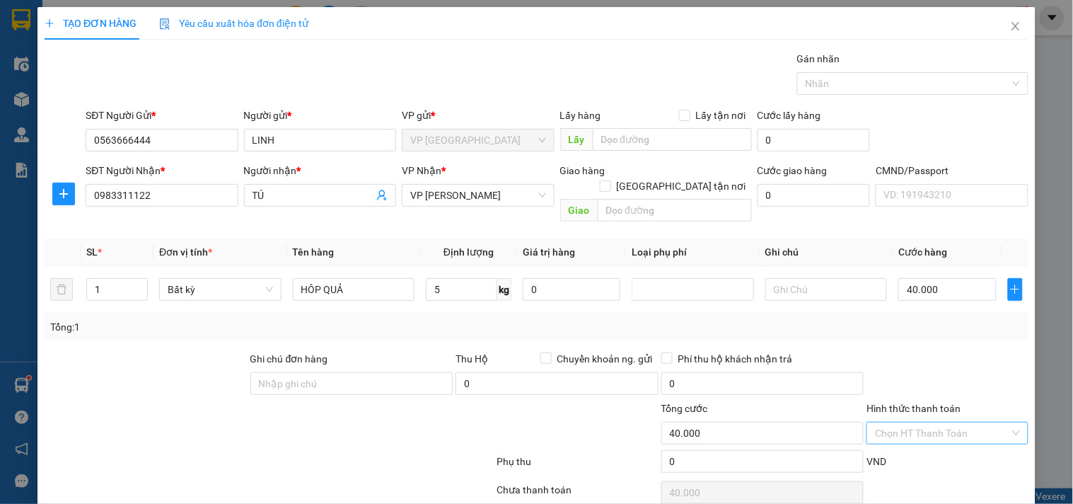
scroll to position [47, 0]
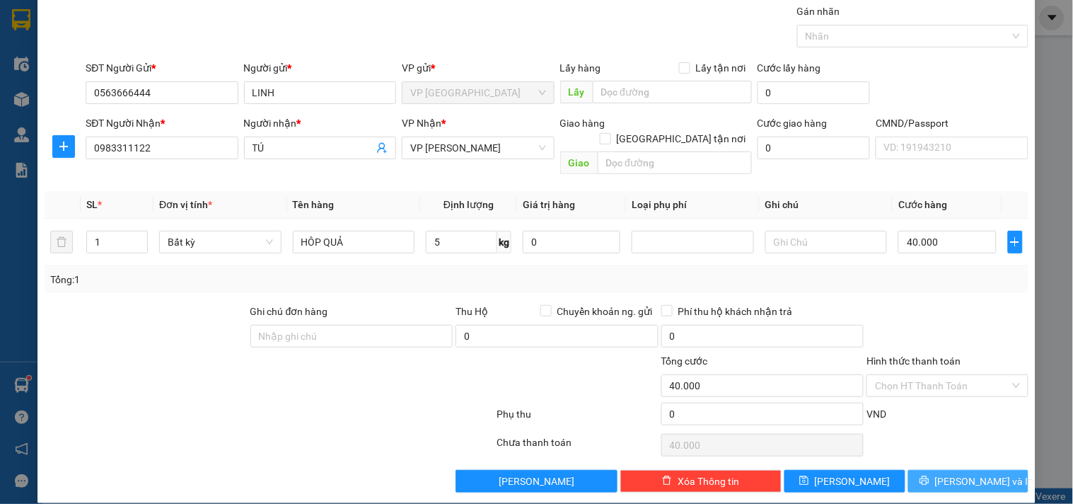
click at [929, 475] on icon "printer" at bounding box center [924, 480] width 10 height 10
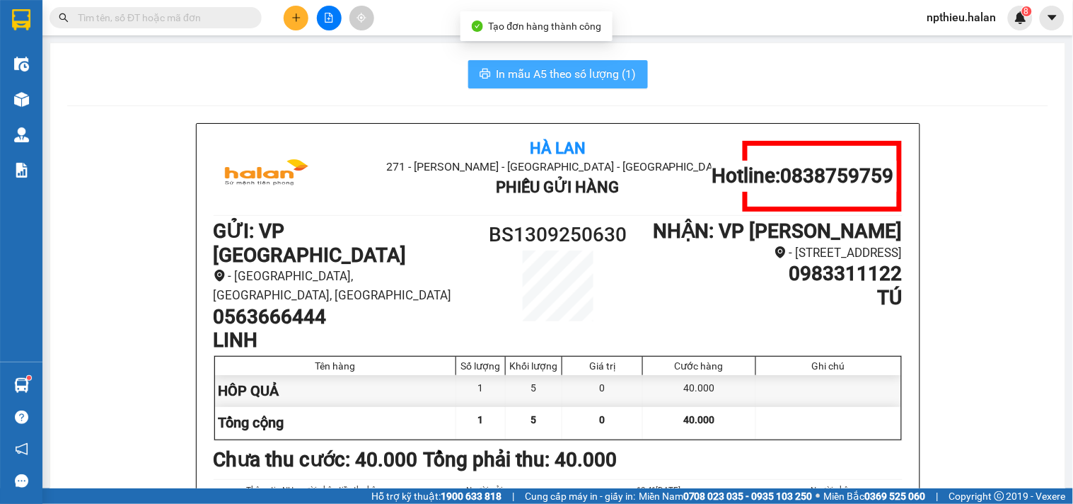
click at [605, 74] on span "In mẫu A5 theo số lượng (1)" at bounding box center [567, 74] width 140 height 18
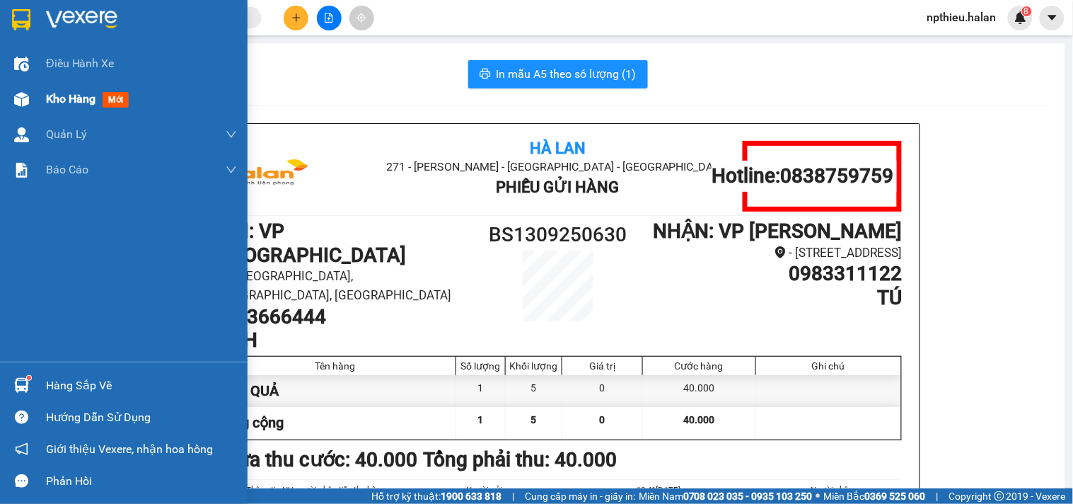
click at [54, 98] on span "Kho hàng" at bounding box center [71, 98] width 50 height 13
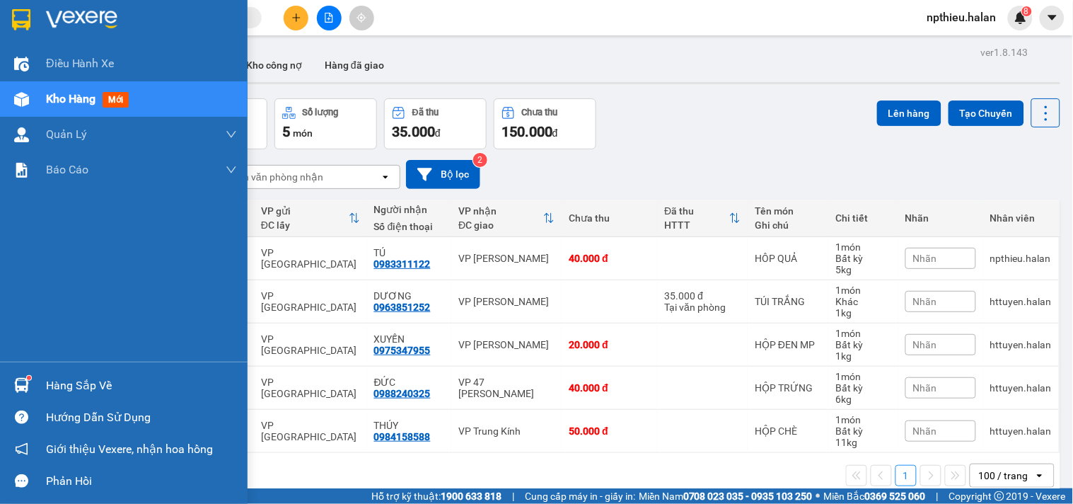
click at [47, 375] on div "Hàng sắp về" at bounding box center [141, 385] width 191 height 21
